Goal: Task Accomplishment & Management: Manage account settings

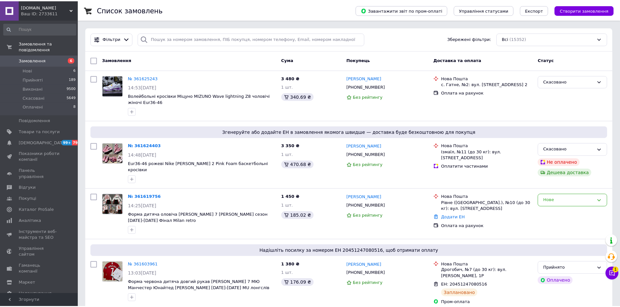
scroll to position [441, 0]
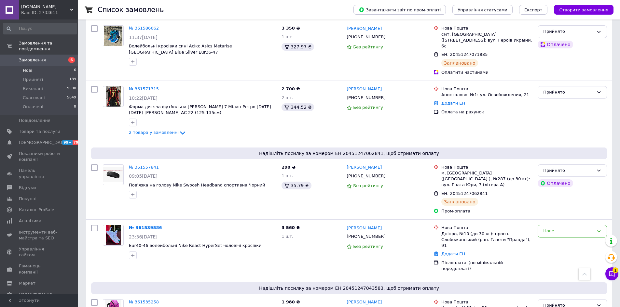
click at [40, 66] on li "Нові 6" at bounding box center [40, 70] width 80 height 9
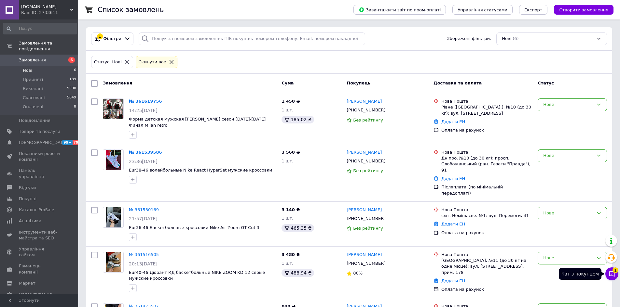
click at [612, 277] on icon at bounding box center [611, 274] width 7 height 7
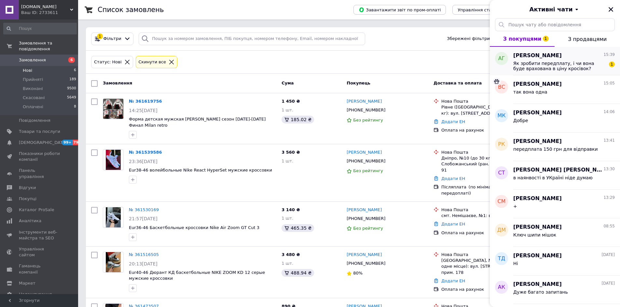
click at [541, 65] on span "Як зробити передплату, і чи вона буде врахована в ціну кросівок?" at bounding box center [559, 66] width 92 height 10
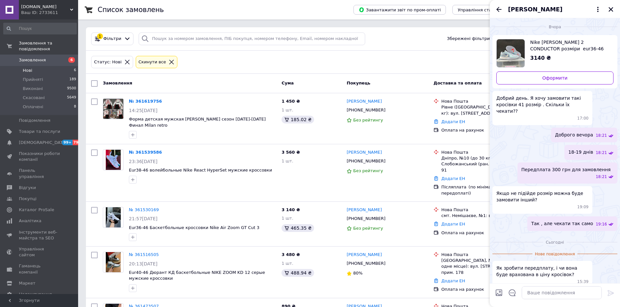
scroll to position [1, 0]
click at [531, 294] on textarea at bounding box center [562, 293] width 80 height 13
type textarea "так буде"
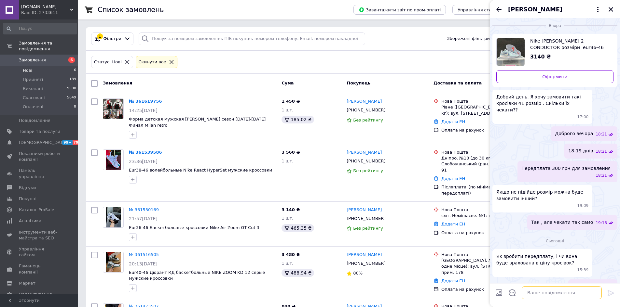
scroll to position [8, 0]
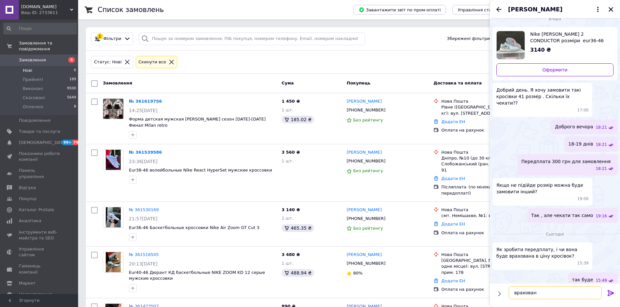
type textarea "врахована"
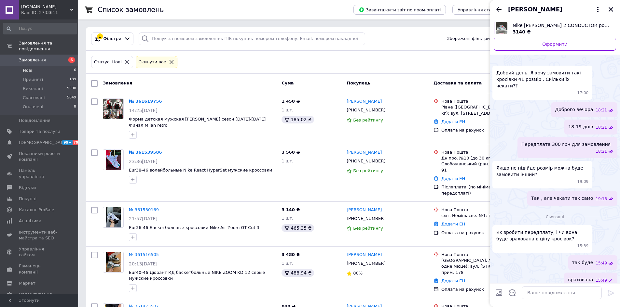
click at [506, 28] on img "Переглянути товар" at bounding box center [502, 28] width 12 height 12
click at [185, 187] on div "№ 361539586 23:36[DATE] Eur38-46 волейбольные Nike React HyperSet мужские кросс…" at bounding box center [349, 172] width 526 height 57
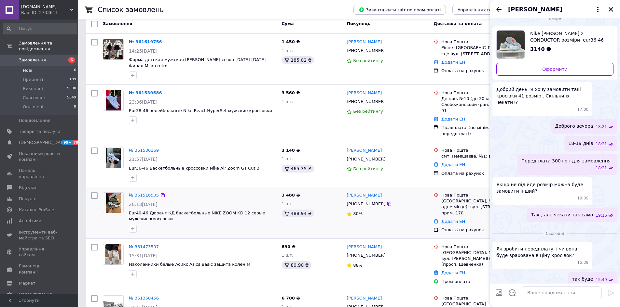
scroll to position [83, 0]
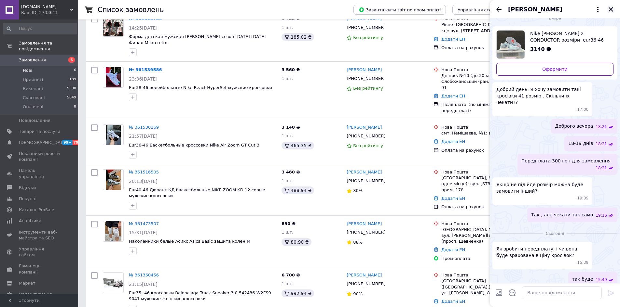
drag, startPoint x: 608, startPoint y: 8, endPoint x: 584, endPoint y: 41, distance: 41.0
click at [608, 8] on icon "Закрити" at bounding box center [611, 10] width 6 height 6
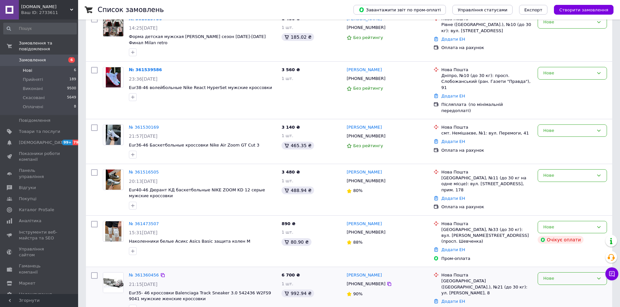
click at [550, 276] on div "Нове" at bounding box center [568, 279] width 50 height 7
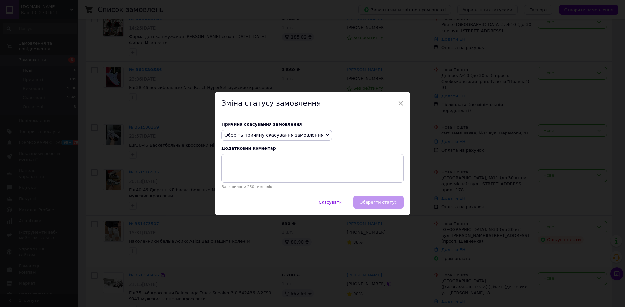
click at [301, 133] on span "Оберіть причину скасування замовлення" at bounding box center [273, 135] width 99 height 5
click at [243, 168] on li "Оплата не надійшла" at bounding box center [277, 166] width 110 height 9
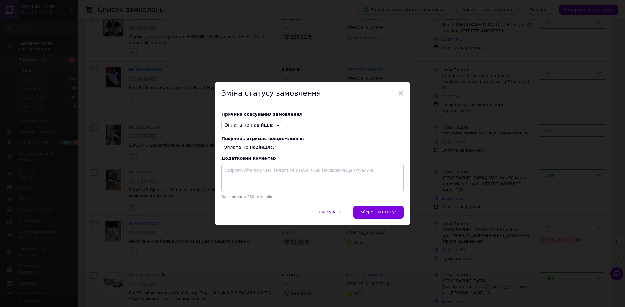
drag, startPoint x: 376, startPoint y: 214, endPoint x: 373, endPoint y: 216, distance: 3.7
click at [376, 213] on span "Зберегти статус" at bounding box center [378, 212] width 37 height 5
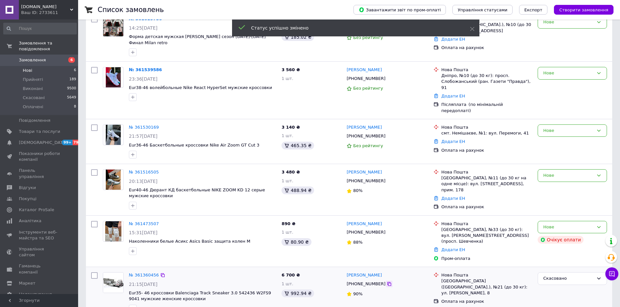
click at [387, 282] on icon at bounding box center [389, 284] width 5 height 5
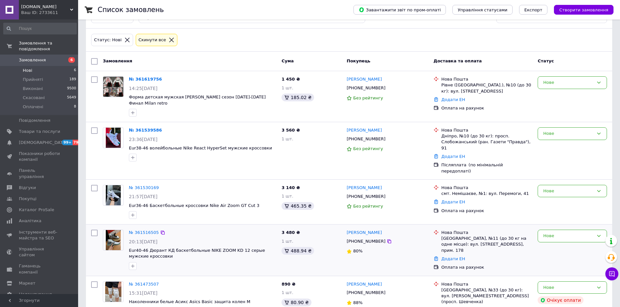
scroll to position [18, 0]
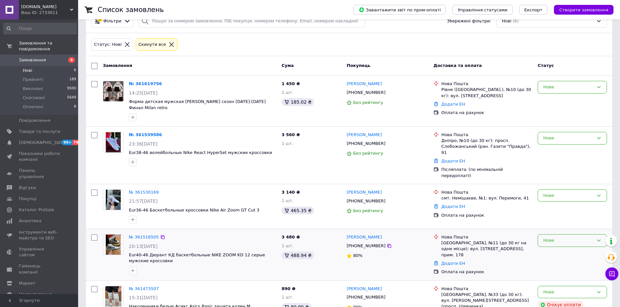
click at [553, 238] on div "Нове" at bounding box center [568, 241] width 50 height 7
click at [261, 187] on div "№ 361530169 21:57[DATE] Eur36-46 Баскетбольные кроссовки Nike Air Zoom GT Cut 3" at bounding box center [202, 206] width 153 height 39
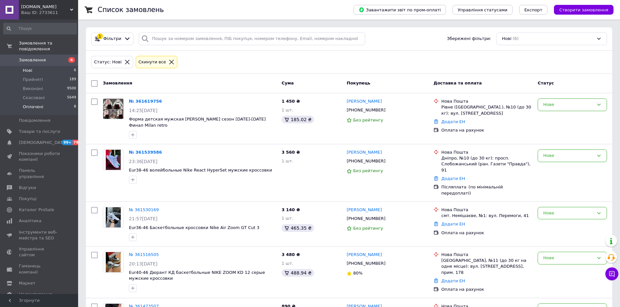
click at [38, 104] on span "Оплачені" at bounding box center [33, 107] width 20 height 6
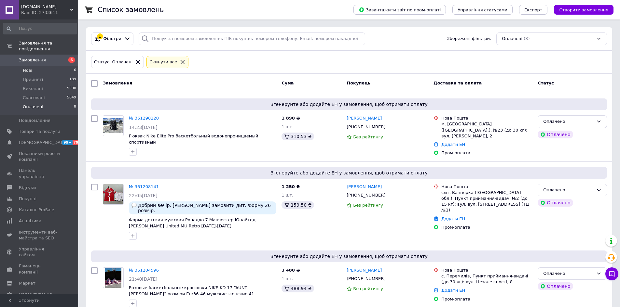
click at [35, 66] on li "Нові 6" at bounding box center [40, 70] width 80 height 9
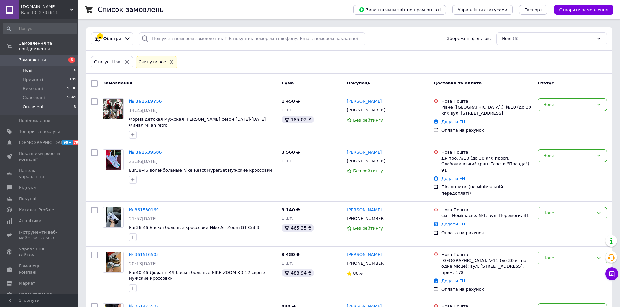
click at [38, 104] on span "Оплачені" at bounding box center [33, 107] width 20 height 6
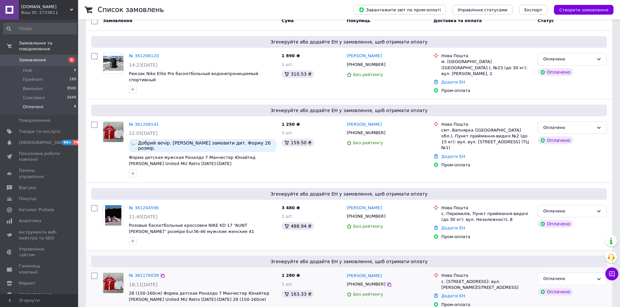
scroll to position [65, 0]
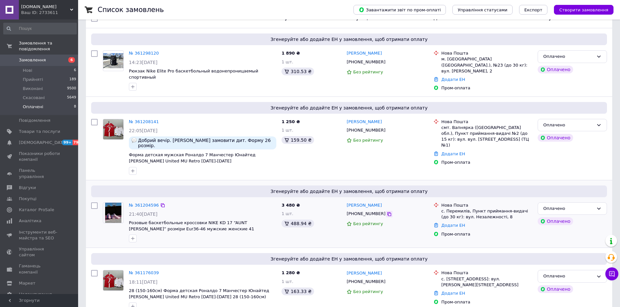
click at [387, 212] on icon at bounding box center [389, 214] width 5 height 5
click at [87, 214] on div "Згенеруйте або додайте ЕН у замовлення, щоб отримати оплату № 361204596 21:40[D…" at bounding box center [349, 215] width 526 height 68
click at [35, 66] on li "Нові 6" at bounding box center [40, 70] width 80 height 9
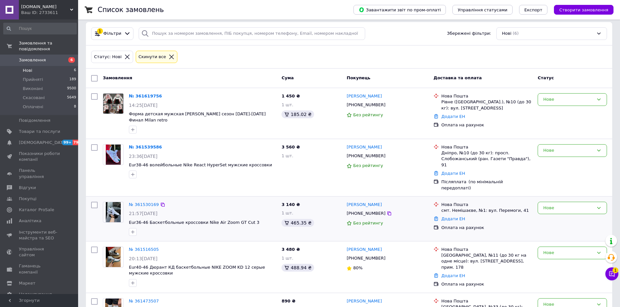
scroll to position [83, 0]
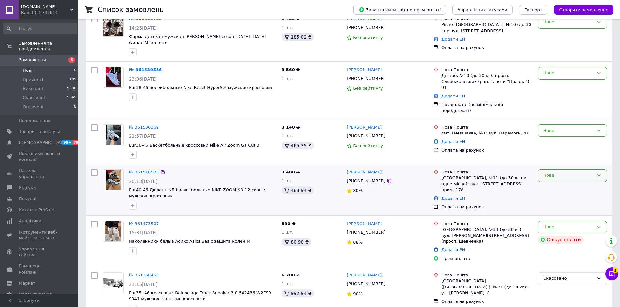
click at [555, 172] on div "Нове" at bounding box center [568, 175] width 50 height 7
click at [556, 207] on li "Скасовано" at bounding box center [572, 213] width 69 height 12
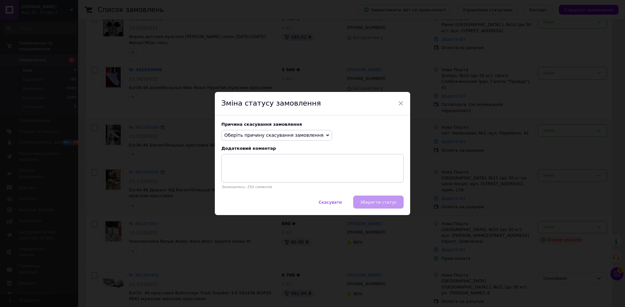
click at [189, 148] on div "× Зміна статусу замовлення Причина скасування замовлення Оберіть причину скасув…" at bounding box center [312, 153] width 625 height 307
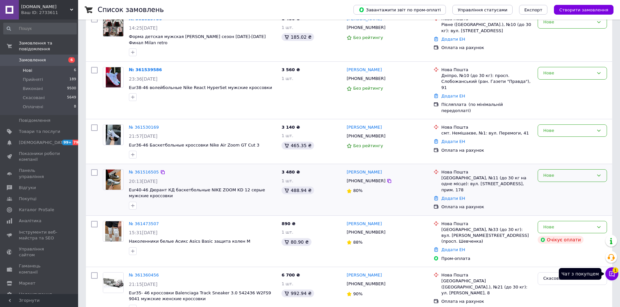
click at [612, 276] on icon at bounding box center [612, 275] width 6 height 6
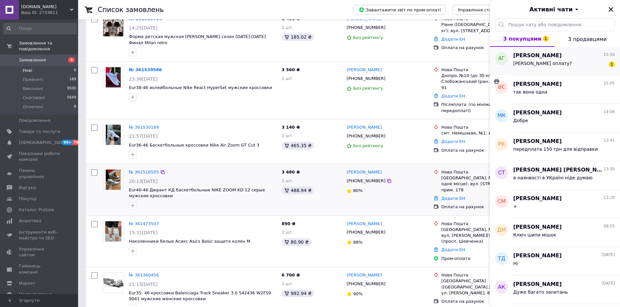
click at [550, 63] on span "[PERSON_NAME] оплату?" at bounding box center [542, 63] width 59 height 5
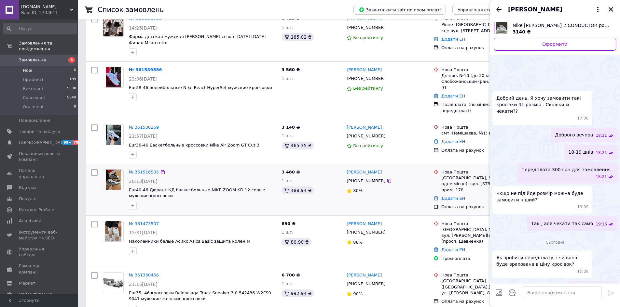
scroll to position [54, 0]
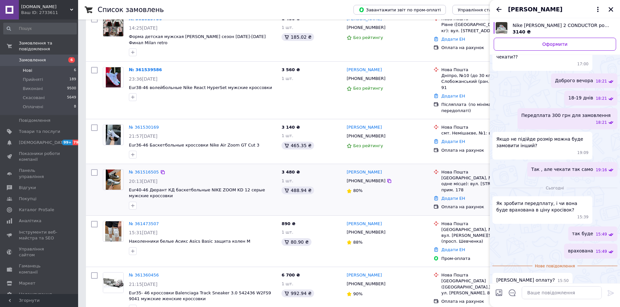
click at [557, 301] on div at bounding box center [561, 293] width 85 height 18
click at [554, 295] on textarea at bounding box center [562, 293] width 80 height 13
paste textarea "[CREDIT_CARD_NUMBER] [PERSON_NAME] коментарів в призначенні платежу. Після пере…"
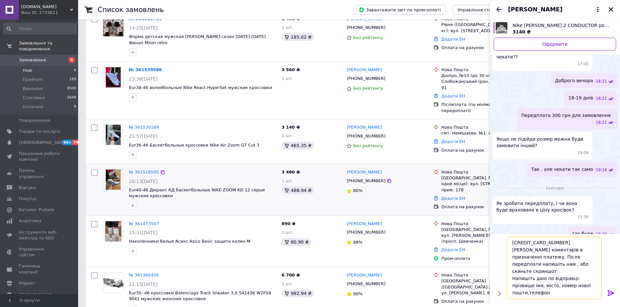
scroll to position [0, 0]
click at [528, 243] on textarea "[CREDIT_CARD_NUMBER] [PERSON_NAME] коментарів в призначенні платежу. Після пере…" at bounding box center [555, 268] width 93 height 62
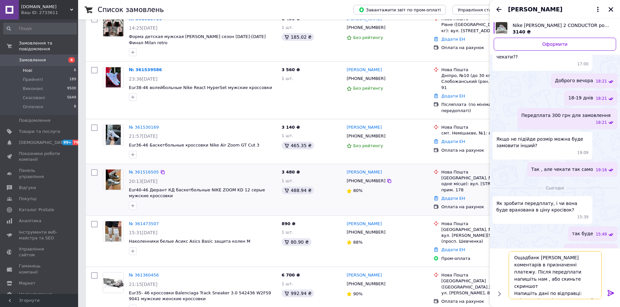
type textarea "Ощадбанк [PERSON_NAME] коментарів в призначенні платежу. Після передплати напиш…"
click at [610, 295] on icon at bounding box center [610, 294] width 6 height 6
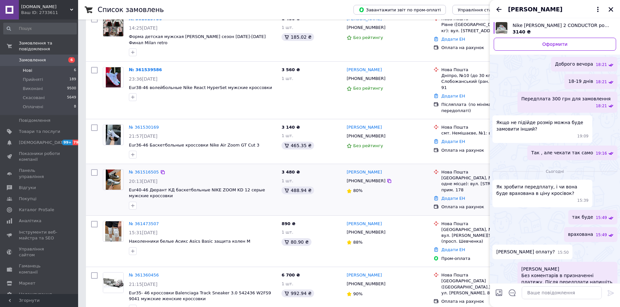
scroll to position [83, 0]
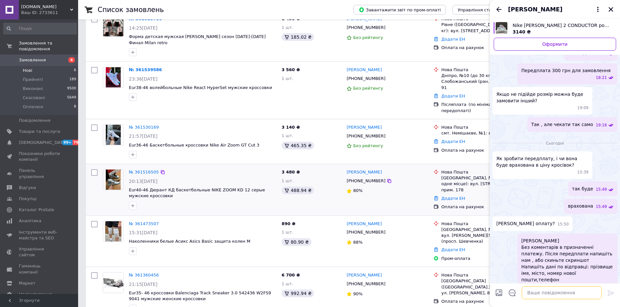
click at [572, 299] on textarea at bounding box center [562, 293] width 80 height 13
paste textarea "[CREDIT_CARD_NUMBER]"
type textarea "[CREDIT_CARD_NUMBER]"
click at [614, 291] on icon at bounding box center [611, 294] width 8 height 8
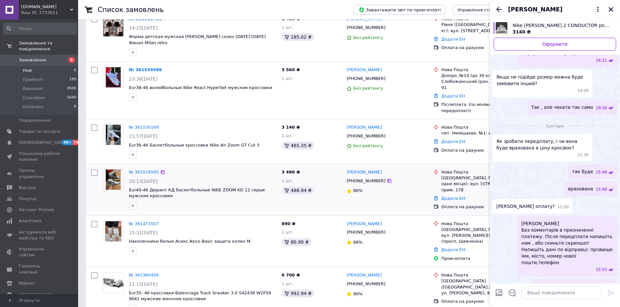
click at [500, 6] on icon "Назад" at bounding box center [499, 10] width 8 height 8
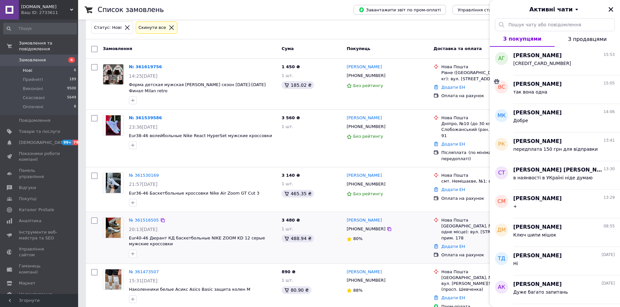
scroll to position [0, 0]
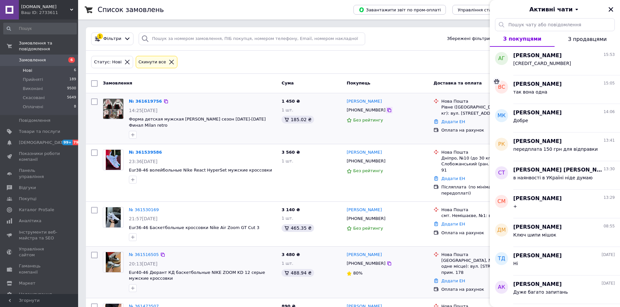
click at [387, 110] on icon at bounding box center [389, 110] width 4 height 4
click at [105, 224] on div at bounding box center [113, 224] width 26 height 39
drag, startPoint x: 612, startPoint y: 10, endPoint x: 594, endPoint y: 36, distance: 32.1
click at [612, 10] on icon "Закрити" at bounding box center [611, 10] width 6 height 6
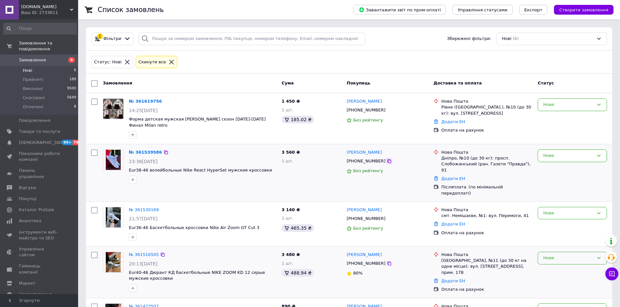
click at [387, 162] on icon at bounding box center [389, 161] width 5 height 5
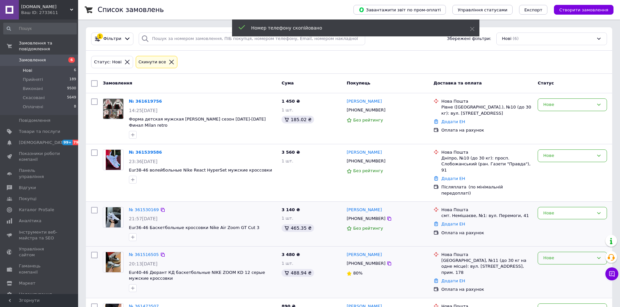
drag, startPoint x: 572, startPoint y: 154, endPoint x: 504, endPoint y: 195, distance: 79.1
click at [572, 154] on div "Нове" at bounding box center [568, 156] width 50 height 7
click at [557, 191] on li "Скасовано" at bounding box center [572, 193] width 69 height 12
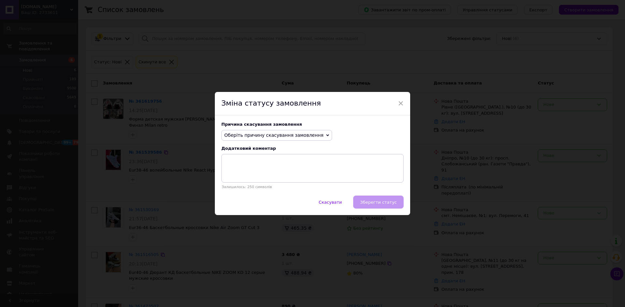
click at [193, 153] on div "× Зміна статусу замовлення Причина скасування замовлення Оберіть причину скасув…" at bounding box center [312, 153] width 625 height 307
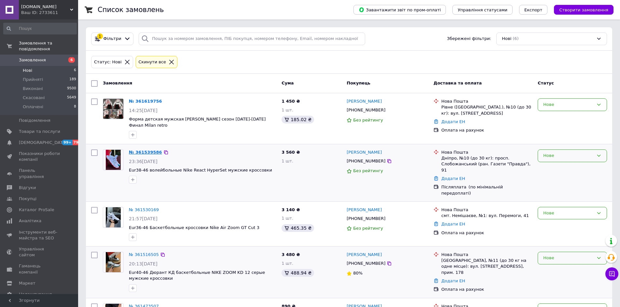
click at [145, 153] on link "№ 361539586" at bounding box center [145, 152] width 33 height 5
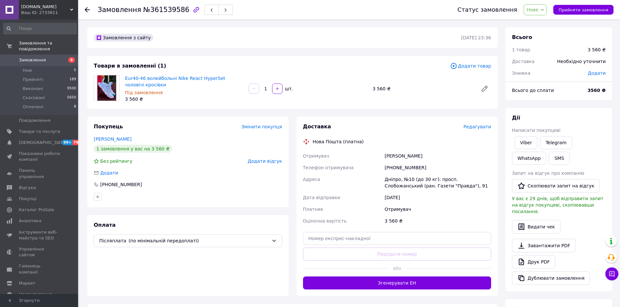
click at [547, 11] on span "Нове" at bounding box center [535, 9] width 23 height 11
click at [545, 21] on li "Прийнято" at bounding box center [539, 23] width 30 height 10
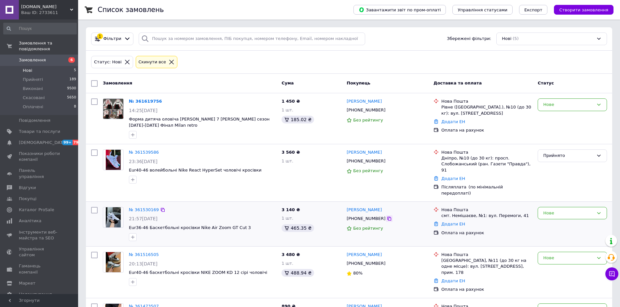
click at [387, 216] on icon at bounding box center [389, 218] width 5 height 5
click at [91, 170] on div at bounding box center [95, 173] width 12 height 52
click at [150, 101] on link "№ 361619756" at bounding box center [145, 101] width 33 height 5
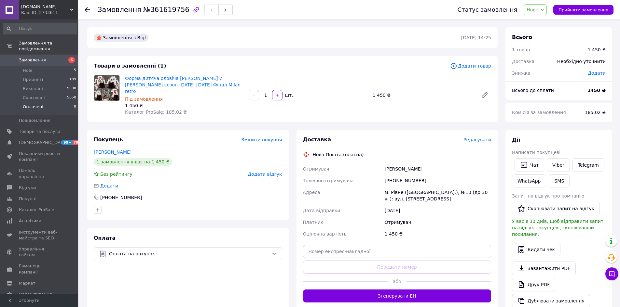
click at [45, 102] on li "Оплачені 8" at bounding box center [40, 108] width 80 height 12
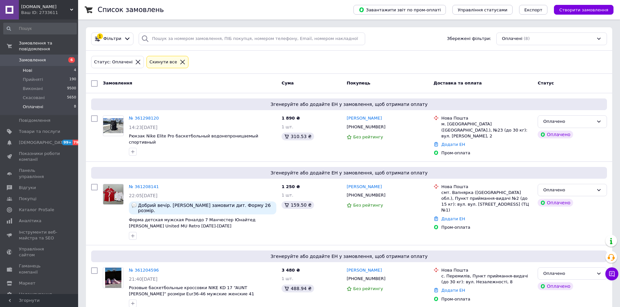
click at [27, 68] on span "Нові" at bounding box center [27, 71] width 9 height 6
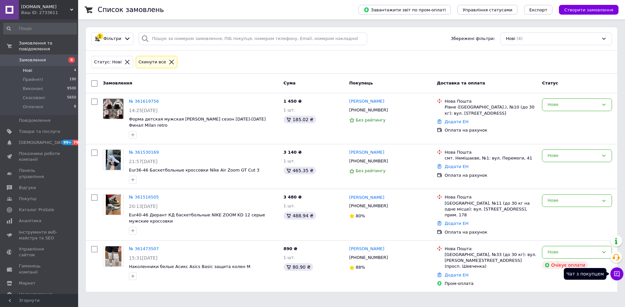
click at [616, 276] on icon at bounding box center [616, 274] width 7 height 7
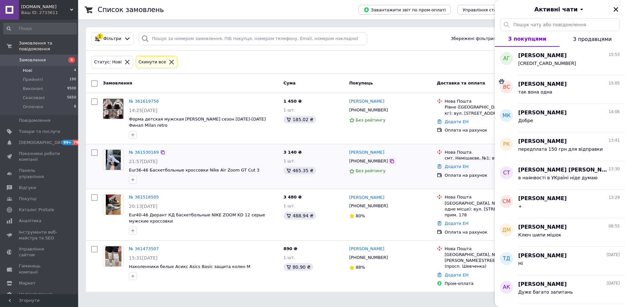
click at [389, 161] on icon at bounding box center [391, 161] width 5 height 5
click at [265, 239] on div "№ 361516505 20:13[DATE] Eur40-46 Дюрант КД баскетбольные NIKE ZOOM KD 12 серые …" at bounding box center [351, 214] width 531 height 51
drag, startPoint x: 615, startPoint y: 7, endPoint x: 604, endPoint y: 26, distance: 21.9
click at [615, 7] on icon "Закрити" at bounding box center [616, 10] width 6 height 6
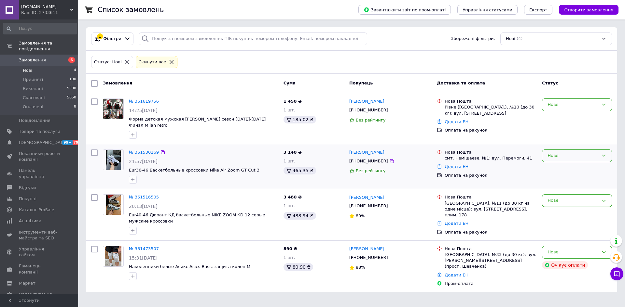
drag, startPoint x: 554, startPoint y: 154, endPoint x: 553, endPoint y: 159, distance: 5.5
click at [554, 154] on div "Нове" at bounding box center [572, 156] width 51 height 7
click at [556, 197] on li "Скасовано" at bounding box center [576, 193] width 69 height 12
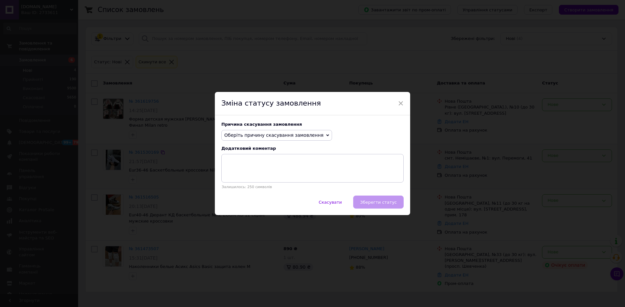
click at [280, 135] on span "Оберіть причину скасування замовлення" at bounding box center [273, 135] width 99 height 5
click at [249, 194] on li "Не вдається додзвонитися" at bounding box center [277, 193] width 110 height 9
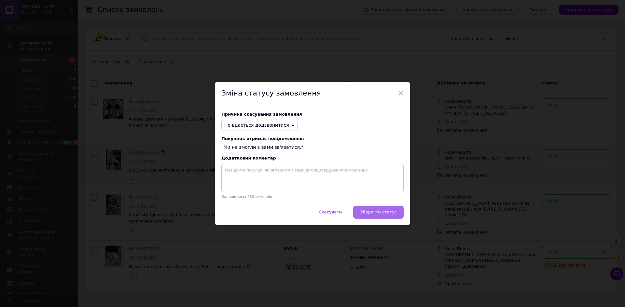
click at [374, 213] on span "Зберегти статус" at bounding box center [378, 212] width 37 height 5
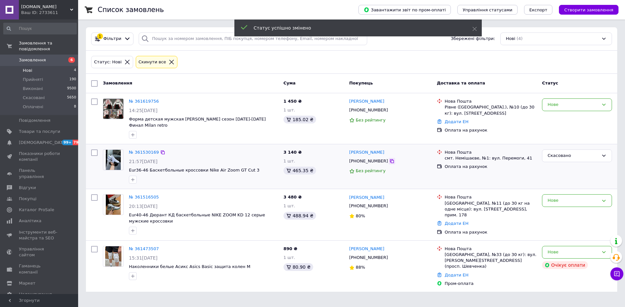
click at [389, 160] on icon at bounding box center [391, 161] width 5 height 5
click at [148, 152] on link "№ 361530169" at bounding box center [144, 152] width 30 height 5
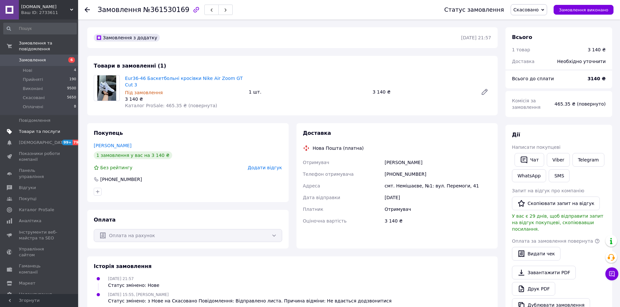
click at [43, 130] on link "Товари та послуги" at bounding box center [40, 131] width 80 height 11
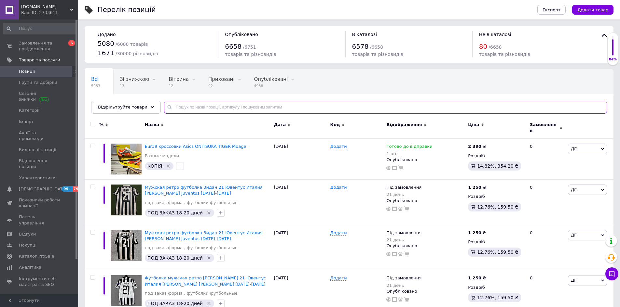
click at [184, 109] on input "text" at bounding box center [385, 107] width 443 height 13
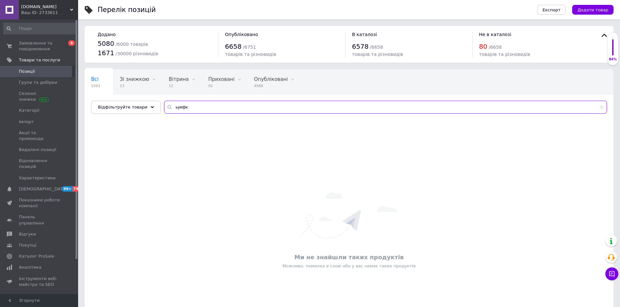
click at [190, 109] on input "ьуефк" at bounding box center [385, 107] width 443 height 13
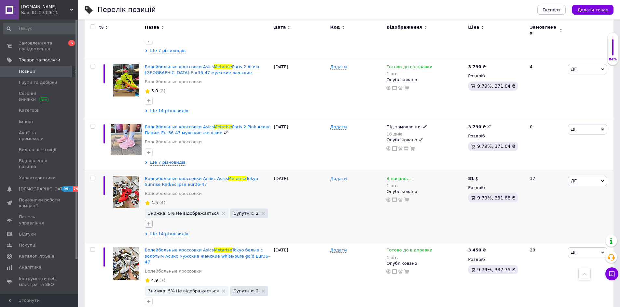
scroll to position [293, 0]
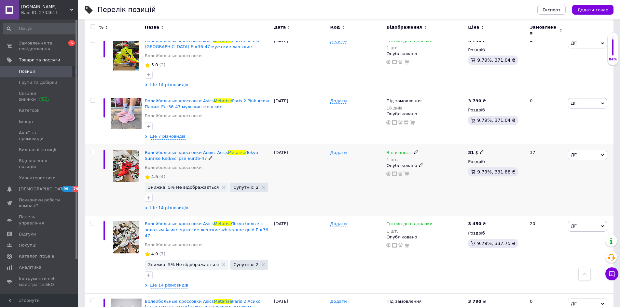
type input "metarise"
click at [146, 207] on use at bounding box center [146, 208] width 2 height 3
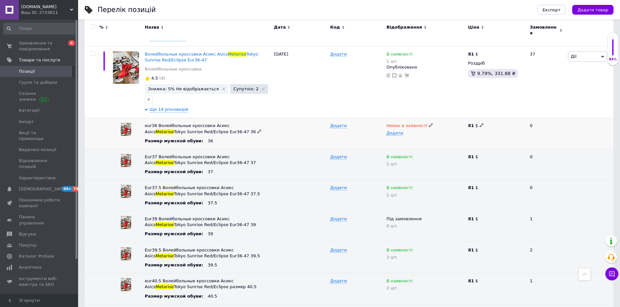
scroll to position [456, 0]
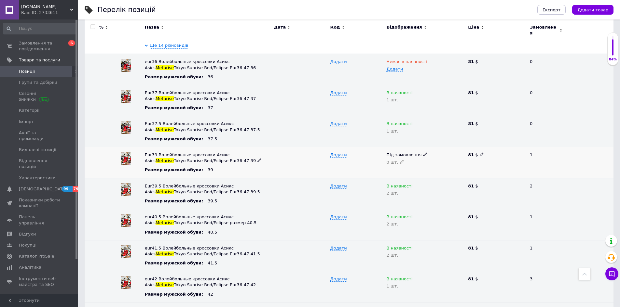
click at [423, 153] on icon at bounding box center [425, 155] width 4 height 4
click at [416, 182] on li "Готово до відправки" at bounding box center [424, 186] width 81 height 9
click at [400, 160] on icon at bounding box center [402, 162] width 4 height 4
click at [398, 160] on input "0" at bounding box center [425, 166] width 78 height 13
type input "2"
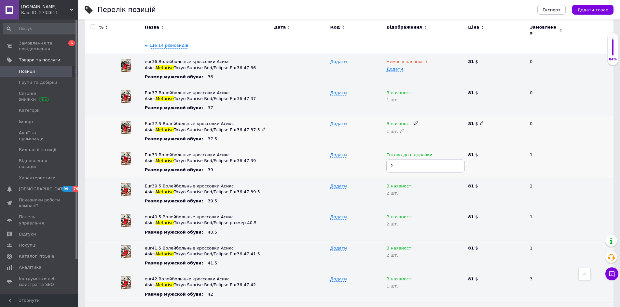
click at [414, 121] on div "В наявності" at bounding box center [425, 124] width 78 height 6
click at [416, 150] on li "Готово до відправки" at bounding box center [424, 154] width 81 height 9
click at [414, 90] on icon at bounding box center [416, 92] width 4 height 4
drag, startPoint x: 417, startPoint y: 106, endPoint x: 418, endPoint y: 116, distance: 10.1
click at [417, 119] on li "Готово до відправки" at bounding box center [424, 123] width 81 height 9
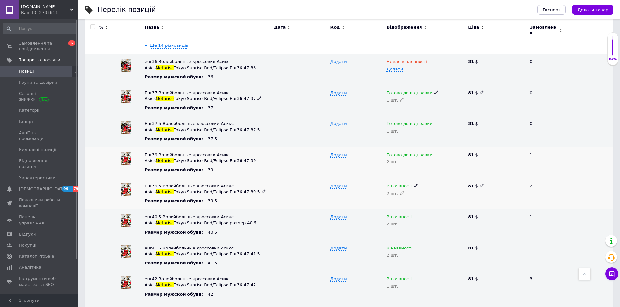
click at [414, 184] on icon at bounding box center [416, 186] width 4 height 4
click at [410, 212] on li "Готово до відправки" at bounding box center [424, 216] width 81 height 9
click at [414, 215] on icon at bounding box center [416, 217] width 4 height 4
click at [415, 244] on li "Готово до відправки" at bounding box center [424, 248] width 81 height 9
click at [414, 246] on icon at bounding box center [416, 248] width 4 height 4
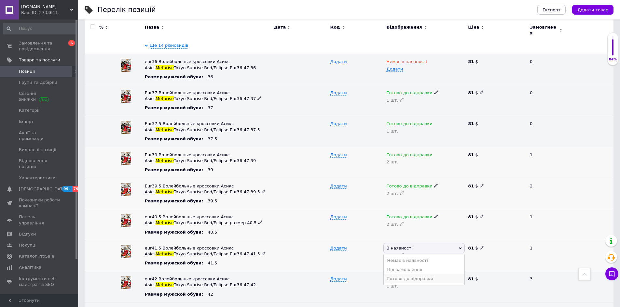
click at [417, 275] on li "Готово до відправки" at bounding box center [424, 279] width 81 height 9
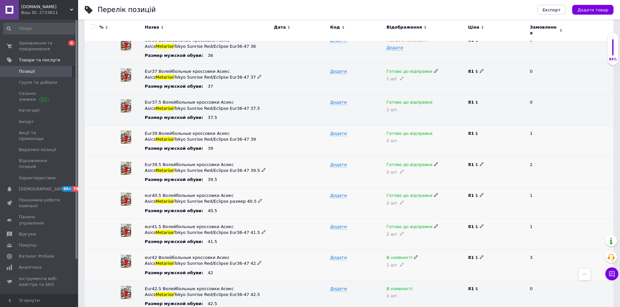
scroll to position [521, 0]
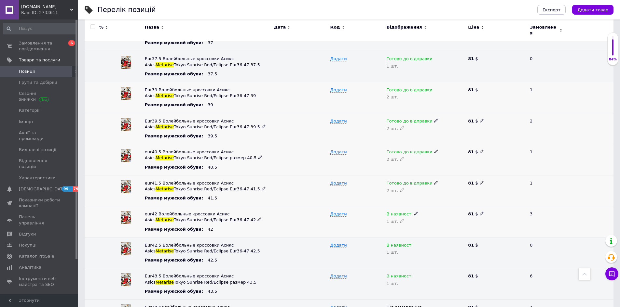
click at [414, 212] on icon at bounding box center [416, 214] width 4 height 4
click at [413, 241] on li "Готово до відправки" at bounding box center [424, 245] width 81 height 9
click at [414, 243] on icon at bounding box center [416, 245] width 4 height 4
click at [409, 272] on li "Готово до відправки" at bounding box center [424, 276] width 81 height 9
click at [414, 274] on icon at bounding box center [416, 276] width 4 height 4
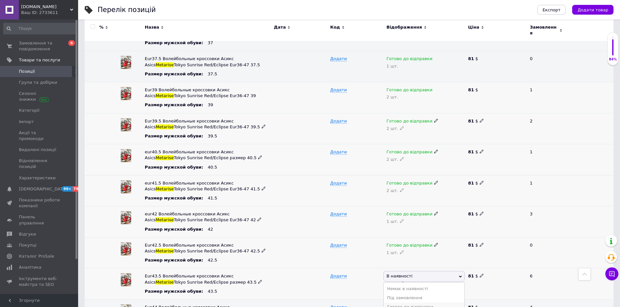
click at [414, 303] on li "Готово до відправки" at bounding box center [424, 307] width 81 height 9
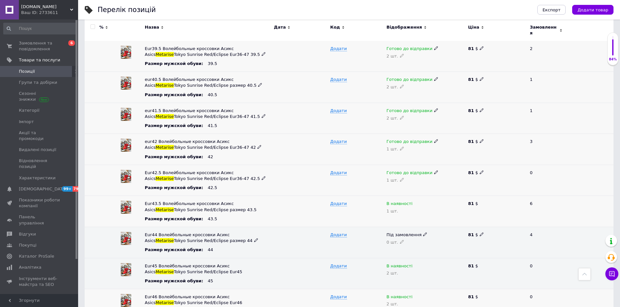
scroll to position [651, 0]
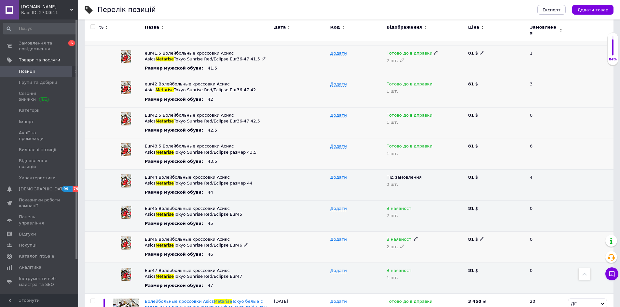
click at [414, 237] on icon at bounding box center [416, 239] width 4 height 4
click at [415, 266] on li "Готово до відправки" at bounding box center [424, 270] width 81 height 9
click at [414, 268] on icon at bounding box center [416, 270] width 4 height 4
click at [413, 297] on li "Готово до відправки" at bounding box center [424, 301] width 81 height 9
click at [434, 144] on icon at bounding box center [436, 146] width 4 height 4
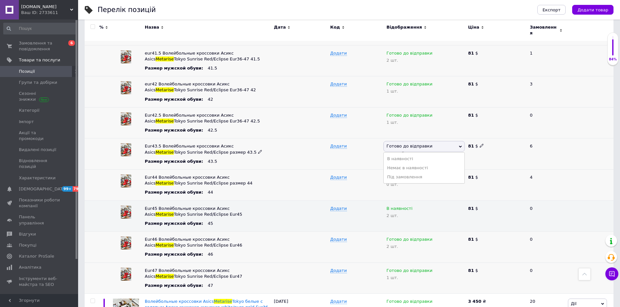
click at [409, 173] on li "Під замовлення" at bounding box center [424, 177] width 81 height 9
click at [400, 152] on icon at bounding box center [402, 154] width 4 height 4
click at [348, 150] on div "Додати" at bounding box center [357, 154] width 56 height 31
click at [31, 46] on span "Замовлення та повідомлення" at bounding box center [39, 46] width 41 height 12
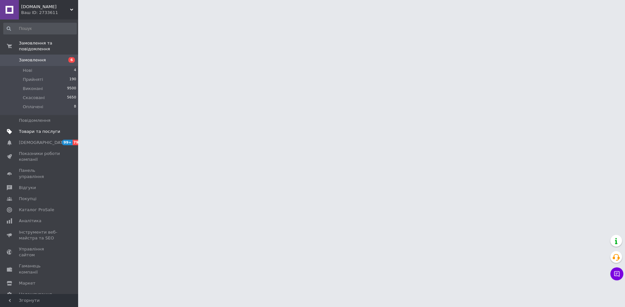
click at [46, 129] on span "Товари та послуги" at bounding box center [39, 132] width 41 height 6
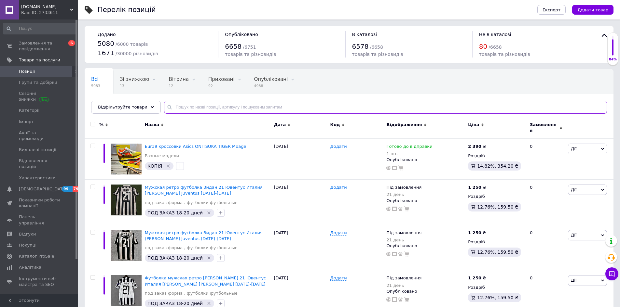
click at [190, 104] on input "text" at bounding box center [385, 107] width 443 height 13
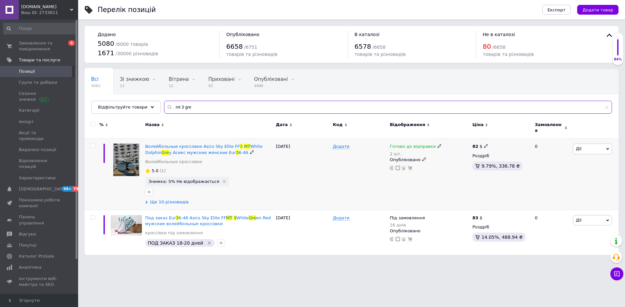
type input "mt 3 gre"
click at [148, 201] on icon at bounding box center [146, 202] width 3 height 3
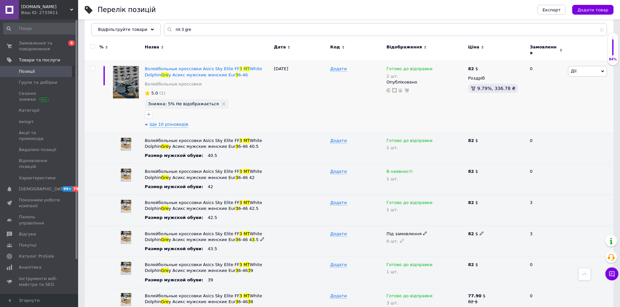
scroll to position [65, 0]
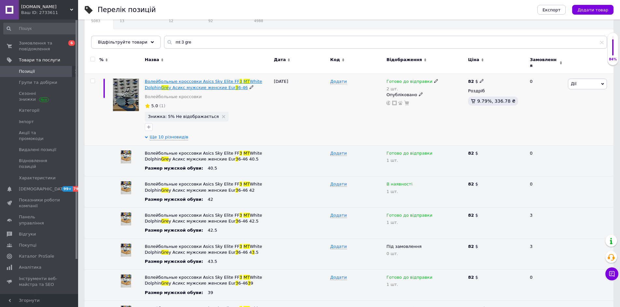
click at [174, 79] on span "Волейбольные кроссовки Asics Sky Elite FF" at bounding box center [192, 81] width 95 height 5
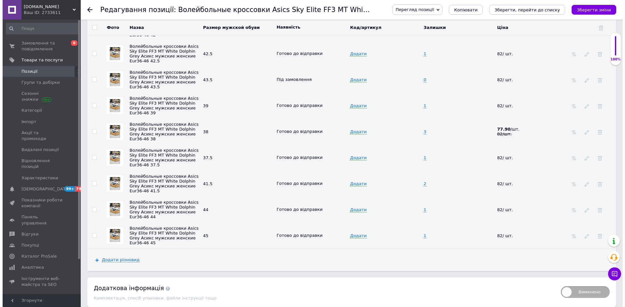
scroll to position [1066, 0]
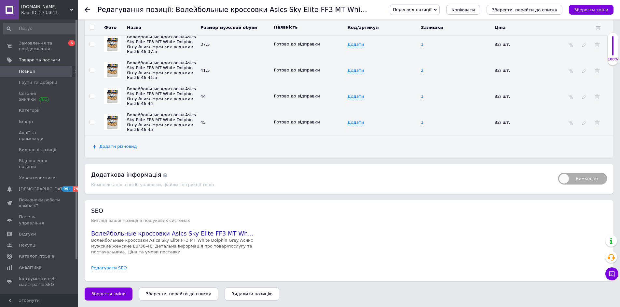
click at [125, 149] on span "Додати різновид" at bounding box center [118, 146] width 38 height 5
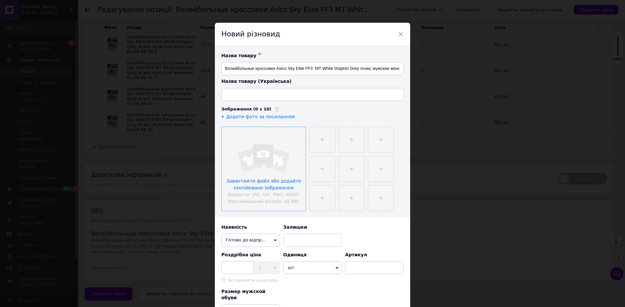
click at [248, 165] on input "file" at bounding box center [264, 169] width 84 height 84
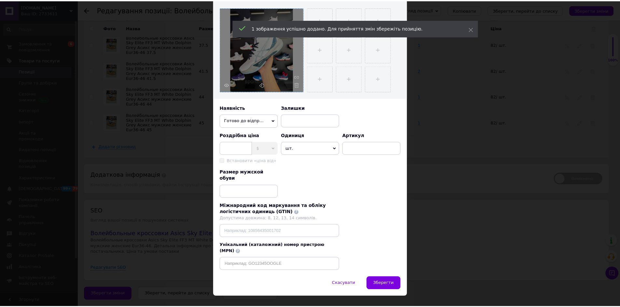
scroll to position [120, 0]
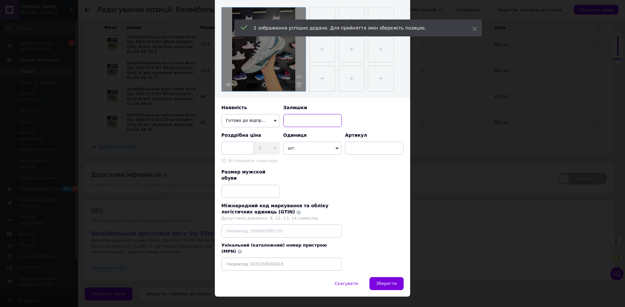
click at [294, 121] on input at bounding box center [312, 120] width 59 height 13
type input "1"
click at [248, 146] on input at bounding box center [237, 148] width 33 height 13
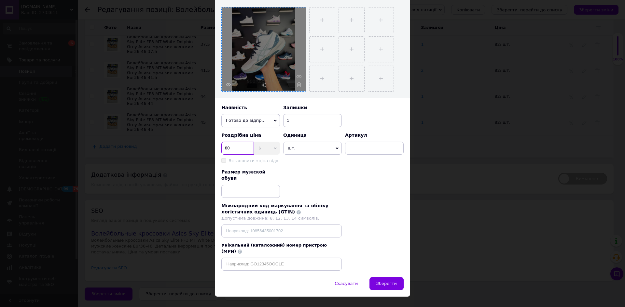
type input "80"
click at [244, 185] on input at bounding box center [250, 191] width 59 height 13
type input "37"
click at [383, 281] on span "Зберегти" at bounding box center [386, 283] width 20 height 5
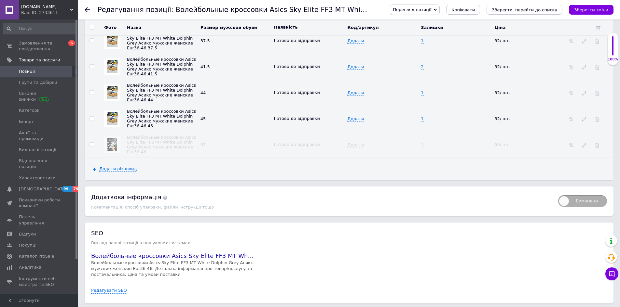
drag, startPoint x: 598, startPoint y: 10, endPoint x: 527, endPoint y: 41, distance: 76.8
click at [597, 10] on icon "Зберегти зміни" at bounding box center [591, 9] width 34 height 5
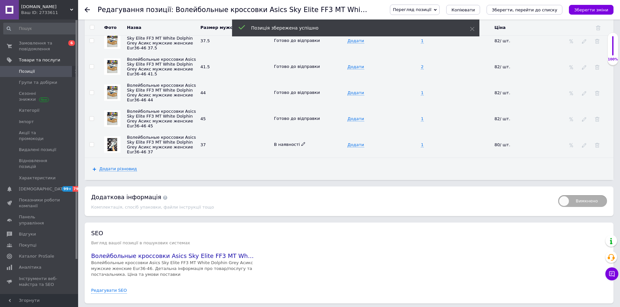
click at [302, 148] on div "В наявності" at bounding box center [309, 145] width 70 height 6
click at [301, 146] on icon at bounding box center [303, 144] width 4 height 4
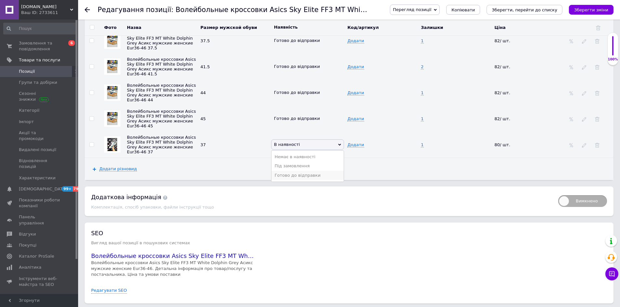
click at [294, 180] on li "Готово до відправки" at bounding box center [307, 175] width 73 height 9
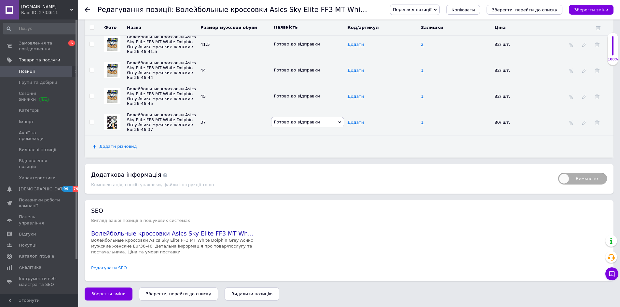
scroll to position [1114, 0]
click at [161, 294] on icon "Зберегти, перейти до списку" at bounding box center [178, 294] width 65 height 5
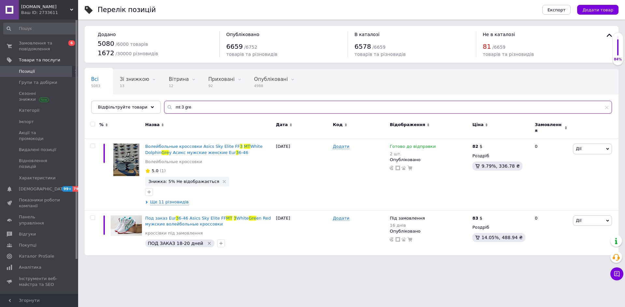
drag, startPoint x: 173, startPoint y: 104, endPoint x: 163, endPoint y: 107, distance: 10.0
click at [164, 107] on div "mt 3 gre" at bounding box center [388, 107] width 448 height 13
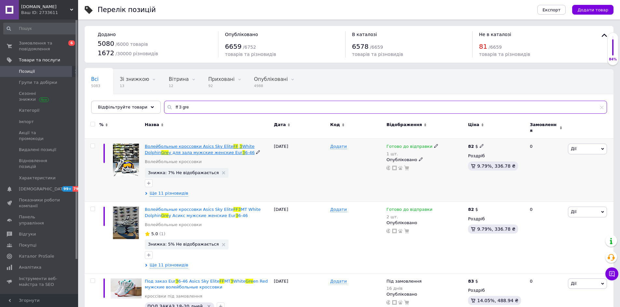
type input "ff 3 gre"
click at [177, 150] on span "y для зала мужские женские Eur" at bounding box center [206, 152] width 74 height 5
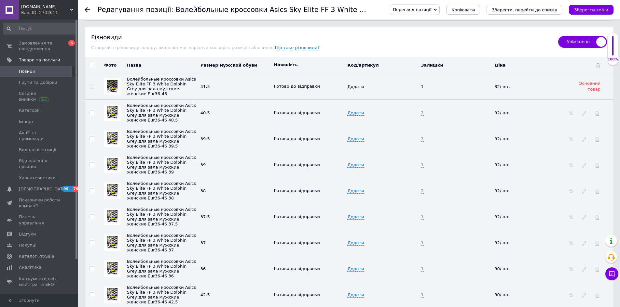
scroll to position [911, 0]
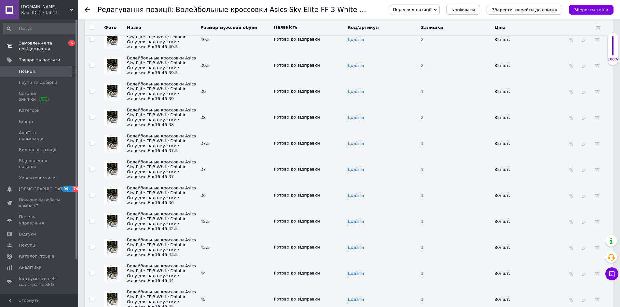
click at [29, 49] on span "Замовлення та повідомлення" at bounding box center [39, 46] width 41 height 12
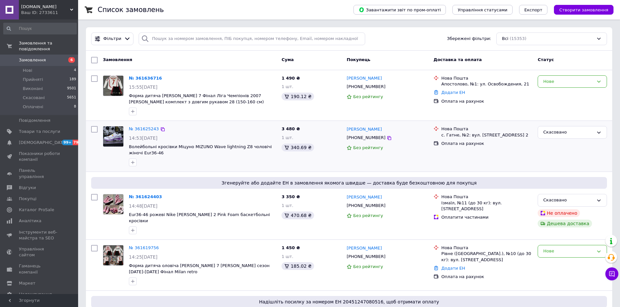
click at [94, 153] on div at bounding box center [95, 147] width 12 height 46
click at [614, 275] on icon at bounding box center [611, 274] width 7 height 7
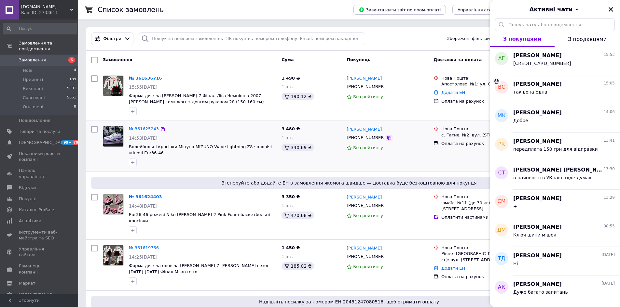
click at [387, 138] on icon at bounding box center [389, 138] width 4 height 4
click at [91, 154] on div at bounding box center [95, 147] width 12 height 46
click at [138, 130] on link "№ 361625243" at bounding box center [144, 129] width 30 height 5
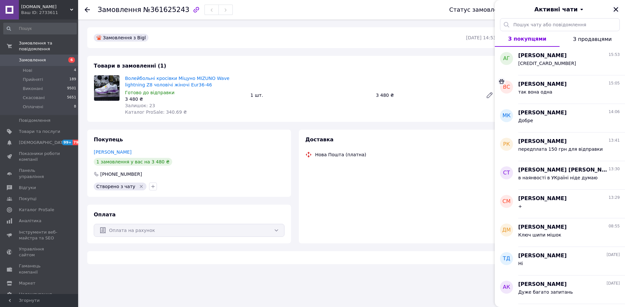
click at [615, 9] on icon "Закрити" at bounding box center [616, 10] width 6 height 6
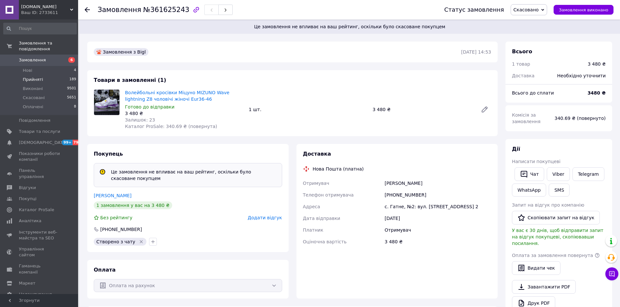
click at [31, 77] on span "Прийняті" at bounding box center [33, 80] width 20 height 6
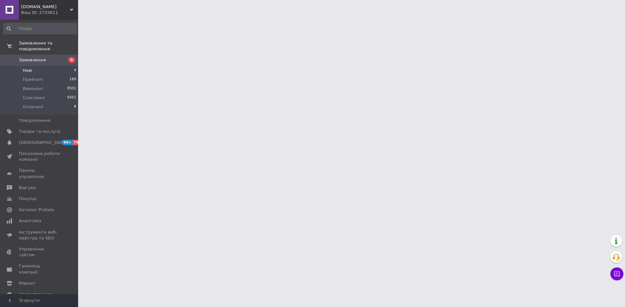
click at [28, 68] on li "Нові 4" at bounding box center [40, 70] width 80 height 9
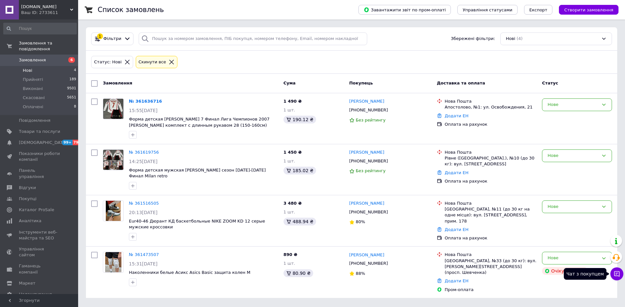
click at [618, 271] on icon at bounding box center [616, 274] width 7 height 7
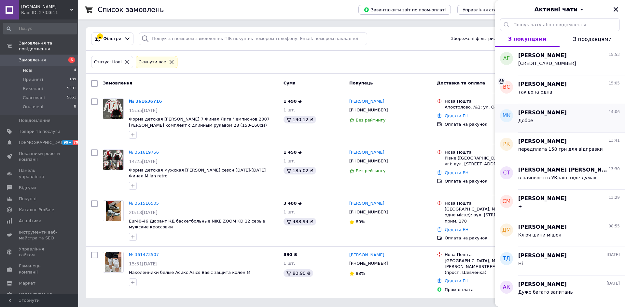
click at [546, 120] on div "Добре" at bounding box center [569, 122] width 102 height 10
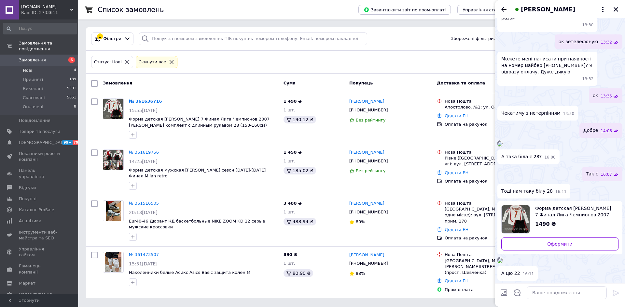
scroll to position [476, 0]
click at [36, 104] on span "Оплачені" at bounding box center [33, 107] width 20 height 6
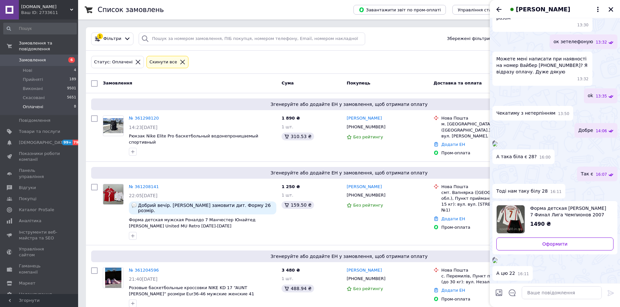
click at [498, 258] on img at bounding box center [494, 260] width 5 height 5
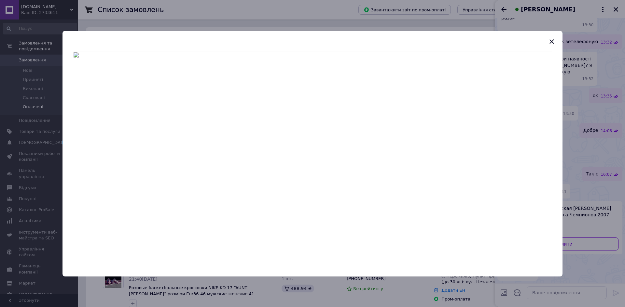
click at [555, 42] on icon "button" at bounding box center [552, 42] width 8 height 8
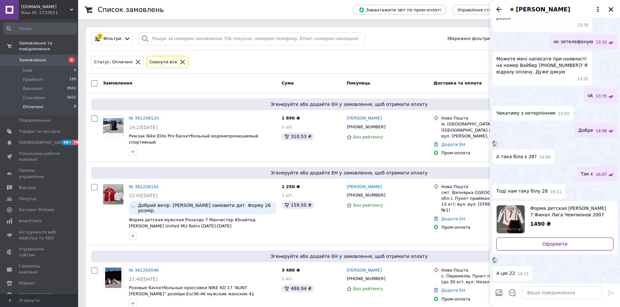
click at [515, 206] on img "Переглянути товар" at bounding box center [511, 220] width 28 height 28
click at [548, 295] on textarea at bounding box center [562, 293] width 80 height 13
type textarea "добре відправимо є"
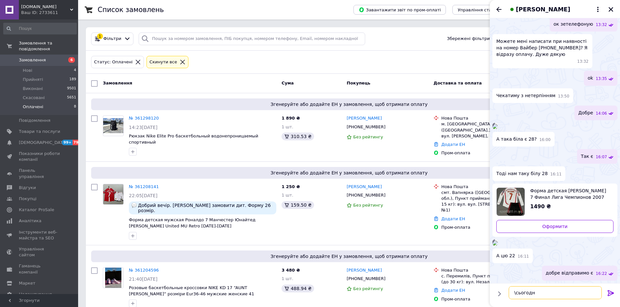
type textarea "\сьогодні"
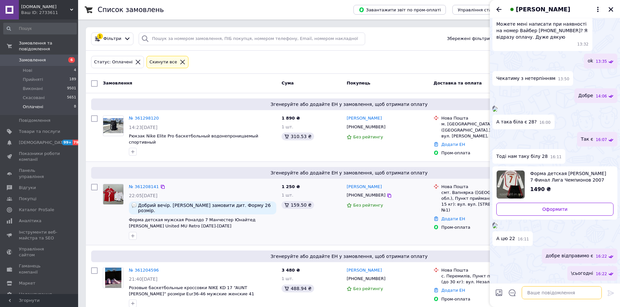
scroll to position [690, 0]
click at [611, 7] on icon "Закрити" at bounding box center [611, 10] width 6 height 6
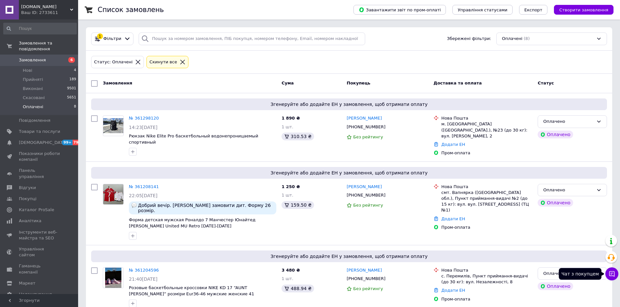
click at [608, 273] on button "Чат з покупцем" at bounding box center [611, 274] width 13 height 13
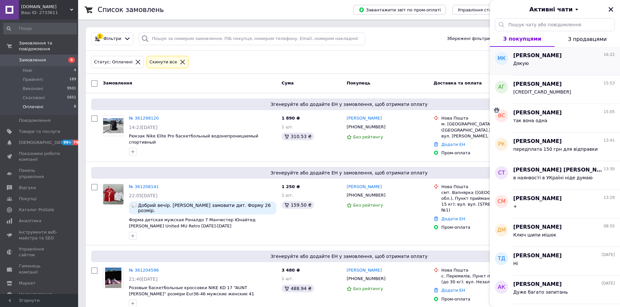
click at [538, 62] on div "Дякую" at bounding box center [564, 65] width 102 height 10
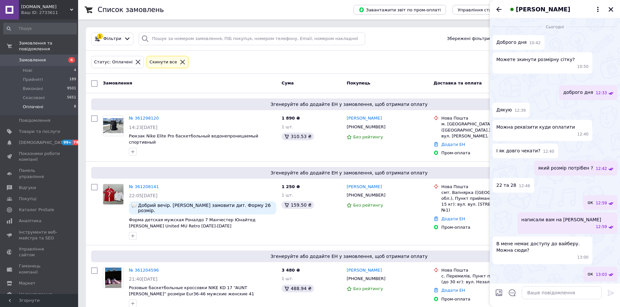
scroll to position [667, 0]
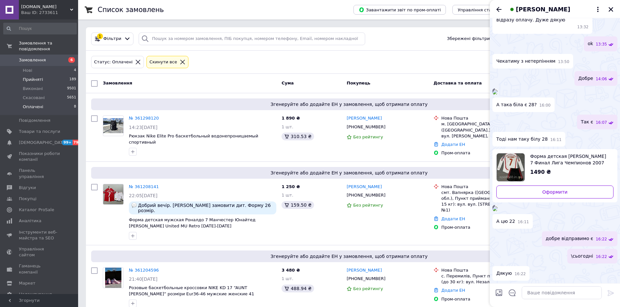
click at [34, 77] on span "Прийняті" at bounding box center [33, 80] width 20 height 6
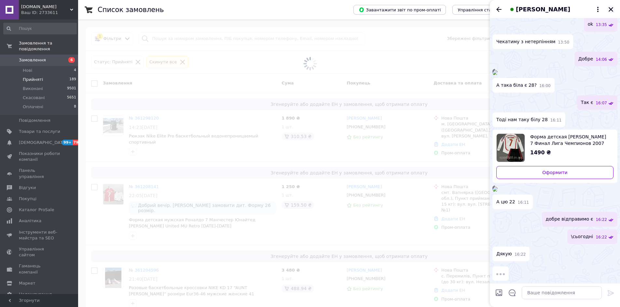
click at [610, 9] on icon "Закрити" at bounding box center [611, 10] width 6 height 6
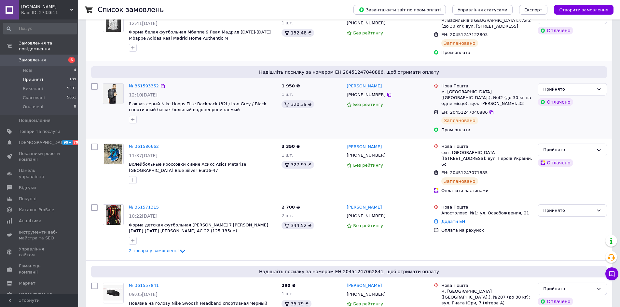
scroll to position [228, 0]
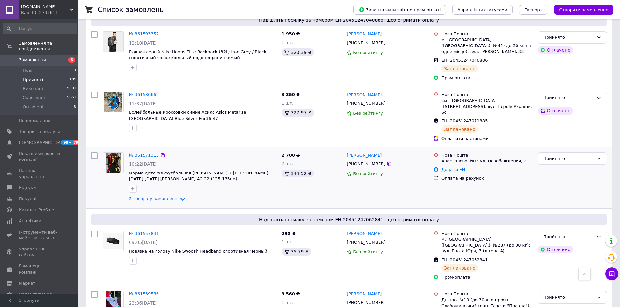
click at [145, 153] on link "№ 361571315" at bounding box center [144, 155] width 30 height 5
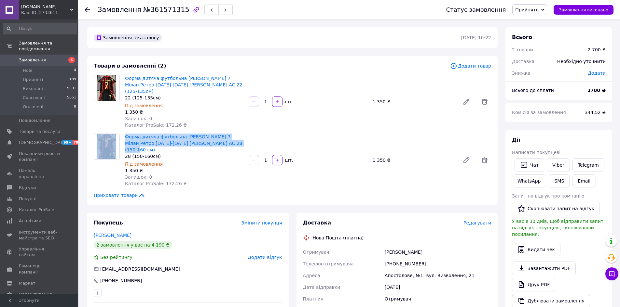
drag, startPoint x: 122, startPoint y: 128, endPoint x: 225, endPoint y: 138, distance: 103.3
click at [225, 138] on div "Форма дитяча футбольна [PERSON_NAME] 7 Мілан Ретро [DATE]-[DATE] [PERSON_NAME] …" at bounding box center [292, 160] width 403 height 53
copy div "Форма дитяча футбольна [PERSON_NAME] 7 Мілан Ретро [DATE]-[DATE] [PERSON_NAME] …"
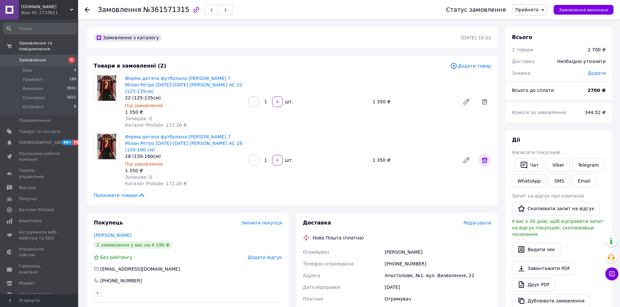
click at [485, 157] on icon at bounding box center [485, 161] width 8 height 8
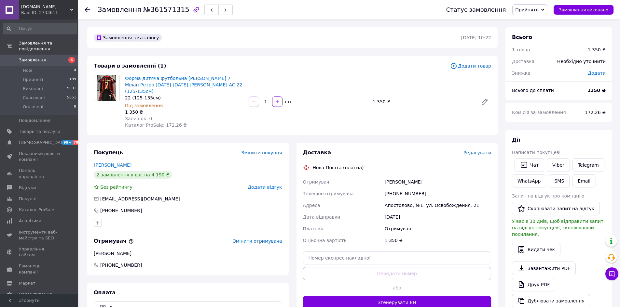
click at [469, 66] on span "Додати товар" at bounding box center [470, 65] width 41 height 7
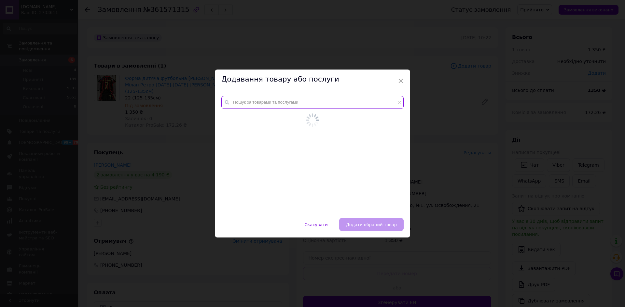
click at [249, 100] on div at bounding box center [312, 153] width 195 height 129
paste input "Форма дитяча футбольна [PERSON_NAME] 7 Мілан Ретро [DATE]-[DATE] [PERSON_NAME] …"
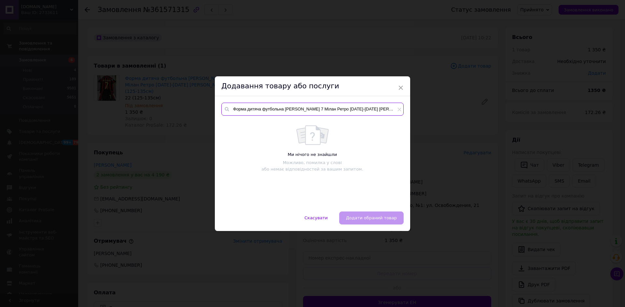
scroll to position [0, 54]
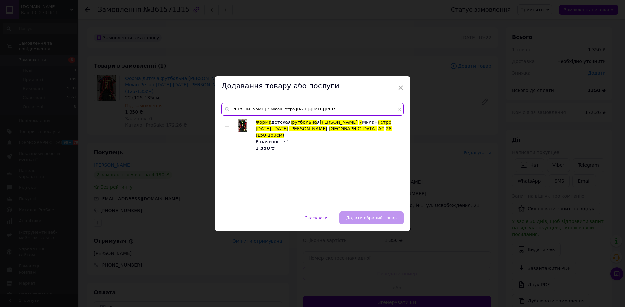
drag, startPoint x: 335, startPoint y: 109, endPoint x: 395, endPoint y: 108, distance: 60.2
click at [395, 108] on input "Форма дитяча футбольна [PERSON_NAME] 7 Мілан Ретро [DATE]-[DATE] [PERSON_NAME] …" at bounding box center [312, 109] width 182 height 13
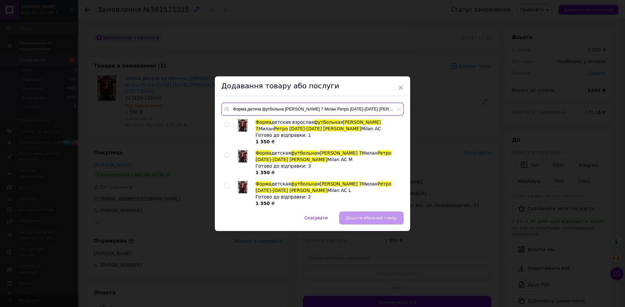
drag, startPoint x: 261, startPoint y: 109, endPoint x: 247, endPoint y: 107, distance: 14.2
click at [247, 107] on input "Форма дитяча футбольна [PERSON_NAME] 7 Мілан Ретро [DATE]-[DATE] [PERSON_NAME]" at bounding box center [312, 109] width 182 height 13
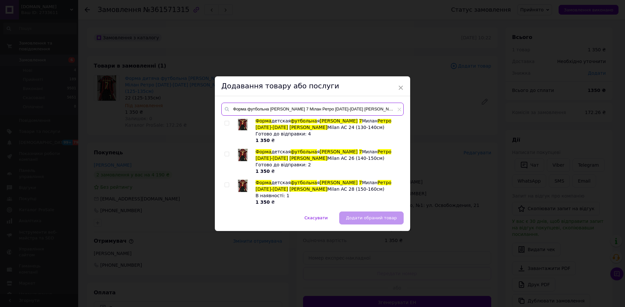
scroll to position [94, 0]
drag, startPoint x: 268, startPoint y: 109, endPoint x: 247, endPoint y: 108, distance: 21.2
click at [247, 108] on input "Форма футбольна [PERSON_NAME] 7 Мілан Ретро [DATE]-[DATE] [PERSON_NAME]" at bounding box center [312, 109] width 182 height 13
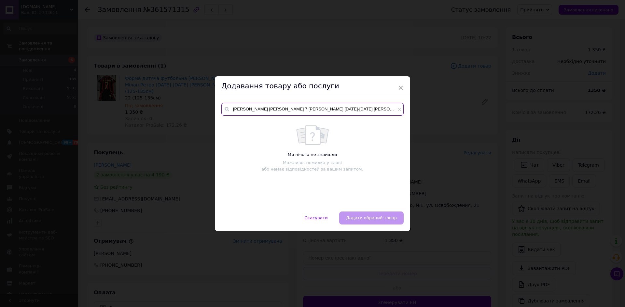
scroll to position [0, 0]
drag, startPoint x: 293, startPoint y: 108, endPoint x: 389, endPoint y: 89, distance: 97.3
click at [389, 89] on div "× Додавання товару або послуги Форма лонгслив [PERSON_NAME] 7 [PERSON_NAME] [DA…" at bounding box center [312, 153] width 195 height 155
drag, startPoint x: 267, startPoint y: 110, endPoint x: 247, endPoint y: 111, distance: 20.2
click at [247, 111] on input "[PERSON_NAME] 7" at bounding box center [312, 109] width 182 height 13
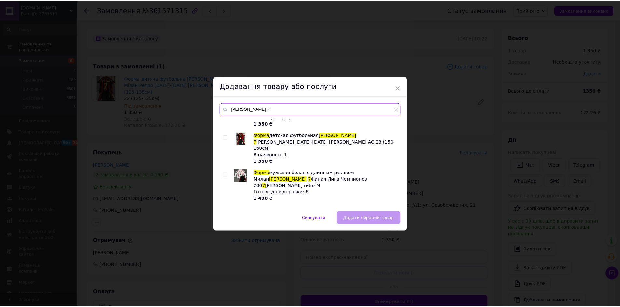
scroll to position [358, 0]
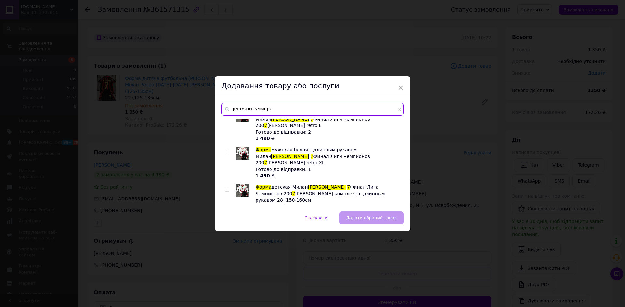
type input "[PERSON_NAME] 7"
click at [226, 188] on input "checkbox" at bounding box center [227, 190] width 4 height 4
checkbox input "true"
click at [359, 217] on span "Додати обраний товар" at bounding box center [371, 218] width 51 height 5
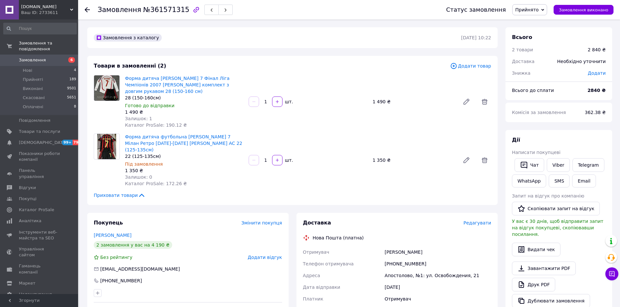
click at [399, 258] on div "[PHONE_NUMBER]" at bounding box center [437, 264] width 109 height 12
copy div "[PHONE_NUMBER]"
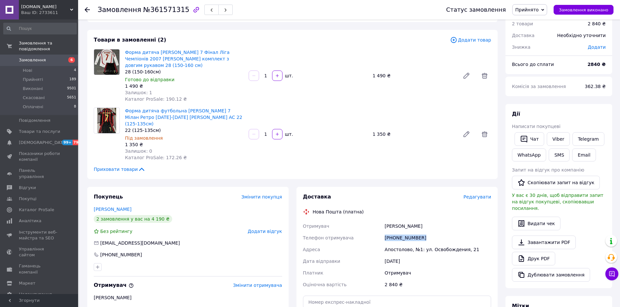
scroll to position [65, 0]
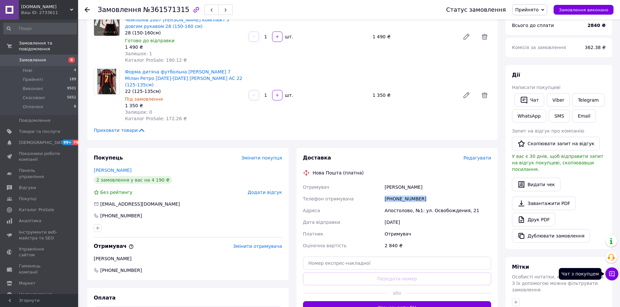
click at [615, 275] on icon at bounding box center [611, 274] width 7 height 7
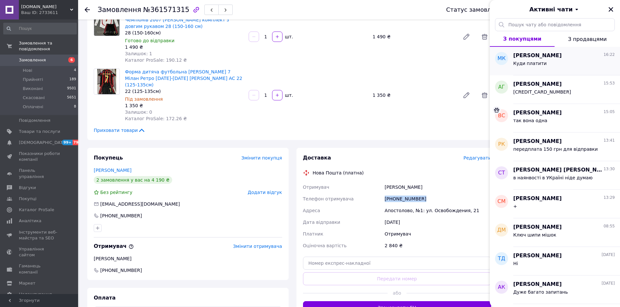
click at [532, 62] on span "Куди платити" at bounding box center [530, 63] width 34 height 5
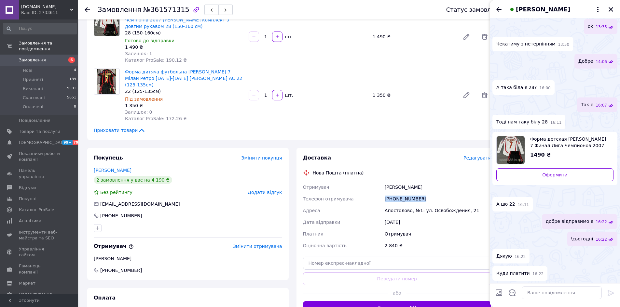
scroll to position [725, 0]
click at [548, 292] on textarea at bounding box center [562, 293] width 80 height 13
paste textarea "[CREDIT_CARD_NUMBER] укрсиббанк [PERSON_NAME] коментарів в призначенні платежу."
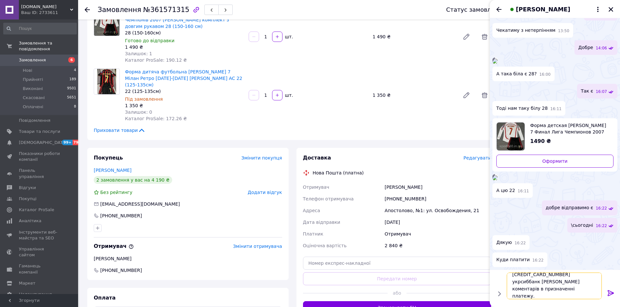
scroll to position [5, 0]
click at [532, 273] on div "[CREDIT_CARD_NUMBER] укрсиббанк [PERSON_NAME] коментарів в призначенні платежу.…" at bounding box center [555, 286] width 98 height 32
click at [531, 276] on textarea "[CREDIT_CARD_NUMBER] укрсиббанк [PERSON_NAME] коментарів в призначенні платежу." at bounding box center [555, 286] width 93 height 27
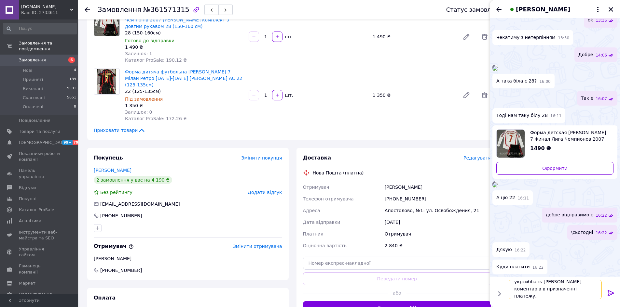
type textarea "укрсиббанк [PERSON_NAME] коментарів в призначенні платежу."
click at [609, 292] on icon at bounding box center [611, 294] width 8 height 8
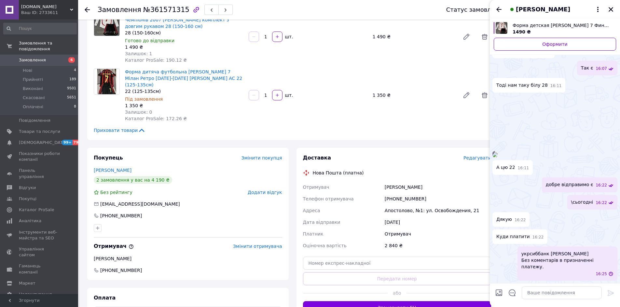
scroll to position [755, 0]
click at [552, 296] on textarea at bounding box center [562, 293] width 80 height 13
paste textarea "[CREDIT_CARD_NUMBER]"
type textarea "[CREDIT_CARD_NUMBER]"
click at [610, 293] on icon at bounding box center [610, 294] width 6 height 6
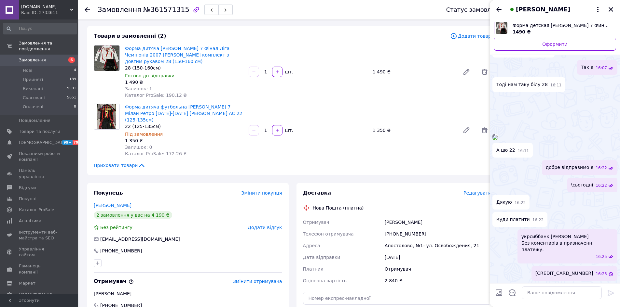
scroll to position [65, 0]
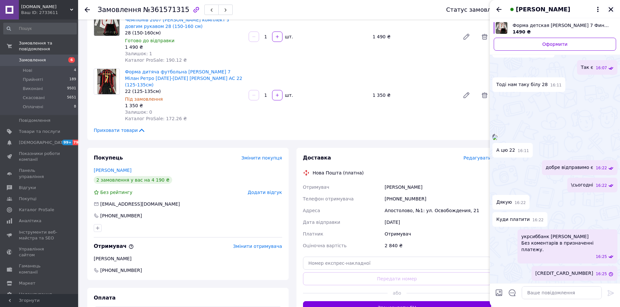
click at [611, 9] on icon "Закрити" at bounding box center [610, 9] width 5 height 5
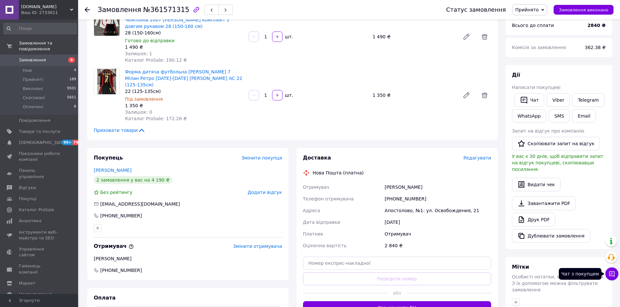
click at [615, 273] on icon at bounding box center [611, 274] width 7 height 7
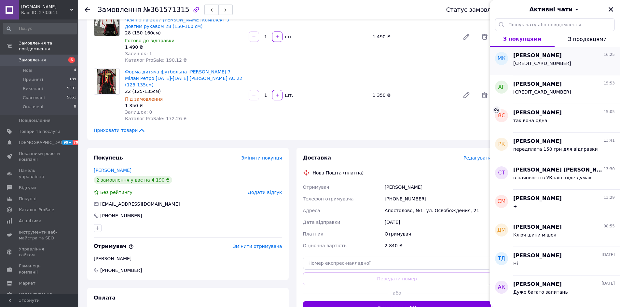
click at [543, 60] on div "[CREDIT_CARD_NUMBER]" at bounding box center [564, 65] width 102 height 10
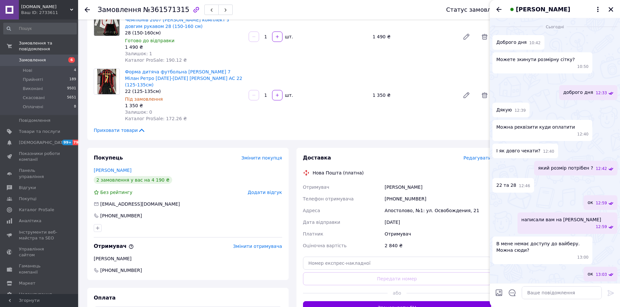
scroll to position [732, 0]
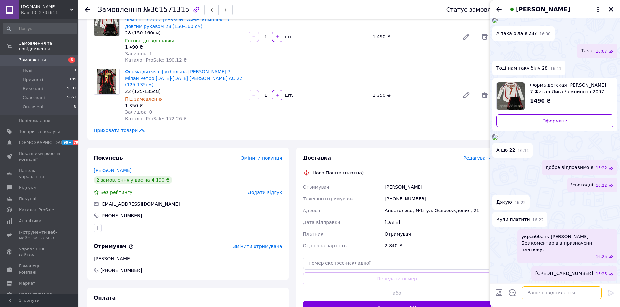
click at [547, 296] on textarea at bounding box center [562, 293] width 80 height 13
type textarea "2840 грн"
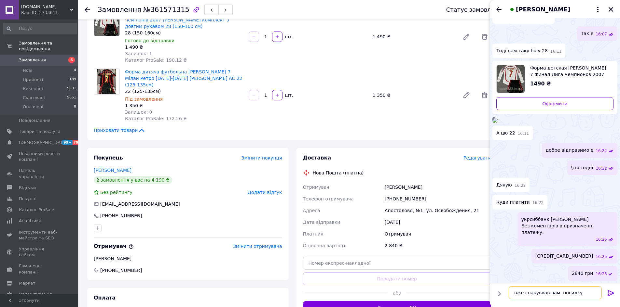
type textarea "вже спакуввав вам посилкуу"
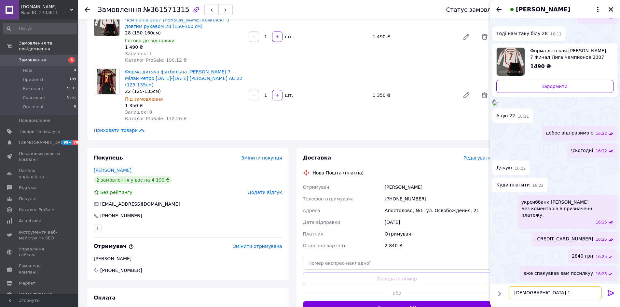
type textarea "[DEMOGRAPHIC_DATA] 1"
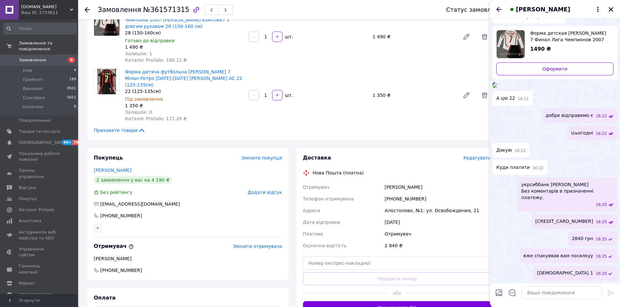
click at [610, 8] on icon "Закрити" at bounding box center [611, 10] width 6 height 6
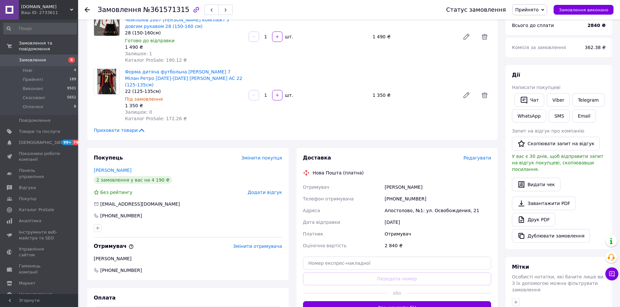
click at [409, 193] on div "[PHONE_NUMBER]" at bounding box center [437, 199] width 109 height 12
click at [407, 193] on div "[PHONE_NUMBER]" at bounding box center [437, 199] width 109 height 12
copy div "[PHONE_NUMBER]"
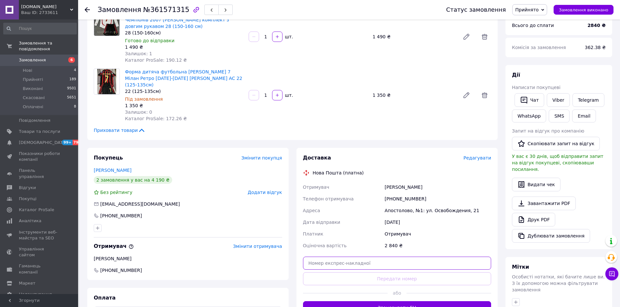
click at [375, 257] on input "text" at bounding box center [397, 263] width 188 height 13
paste input "[PHONE_NUMBER]"
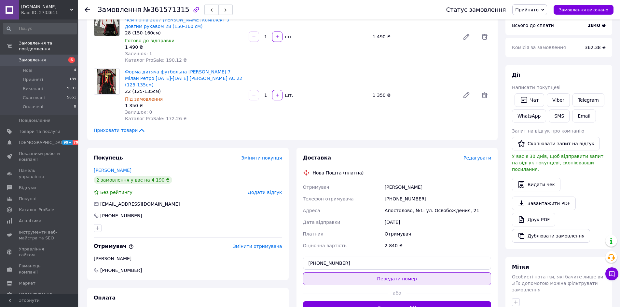
click at [379, 273] on button "Передати номер" at bounding box center [397, 279] width 188 height 13
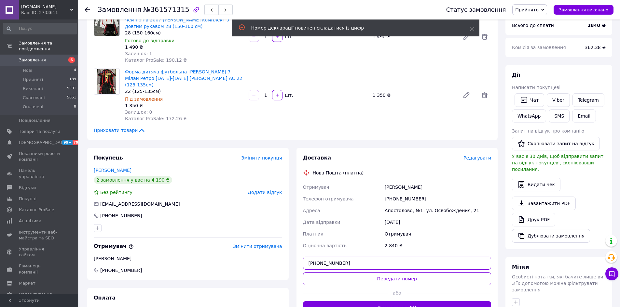
click at [333, 262] on input "[PHONE_NUMBER]" at bounding box center [397, 263] width 188 height 13
click at [331, 259] on input "[PHONE_NUMBER]" at bounding box center [397, 263] width 188 height 13
paste input "20451247339946"
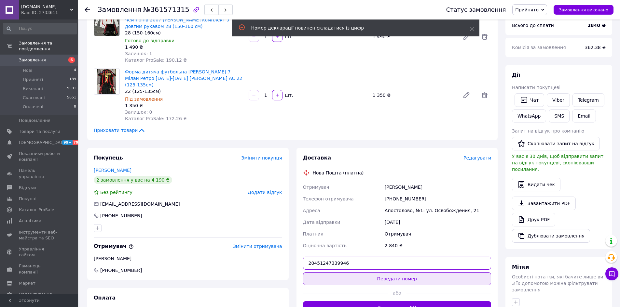
type input "20451247339946"
click at [345, 273] on button "Передати номер" at bounding box center [397, 279] width 188 height 13
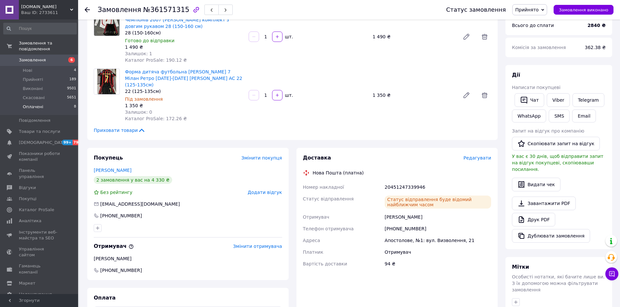
click at [55, 102] on li "Оплачені 8" at bounding box center [40, 108] width 80 height 12
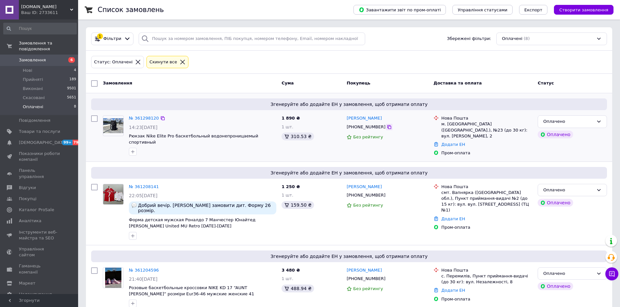
click at [387, 126] on icon at bounding box center [389, 127] width 5 height 5
click at [228, 231] on div at bounding box center [203, 236] width 150 height 10
click at [387, 129] on icon at bounding box center [389, 127] width 5 height 5
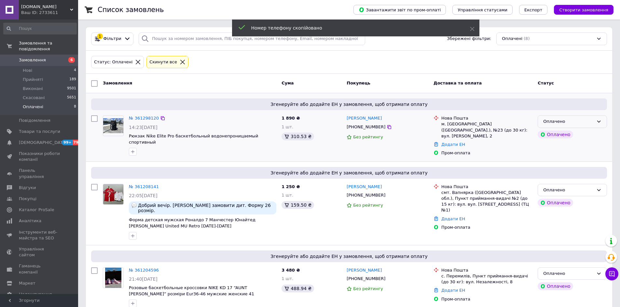
click at [572, 118] on div "Оплачено" at bounding box center [572, 122] width 69 height 13
click at [571, 136] on li "Прийнято" at bounding box center [572, 136] width 69 height 12
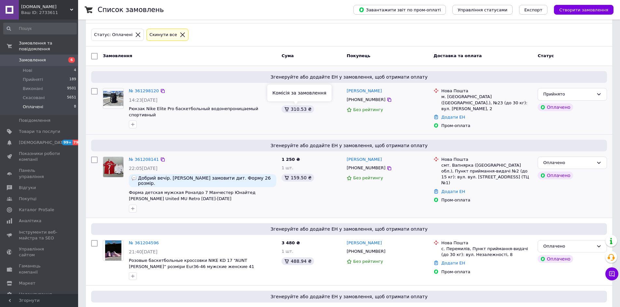
scroll to position [65, 0]
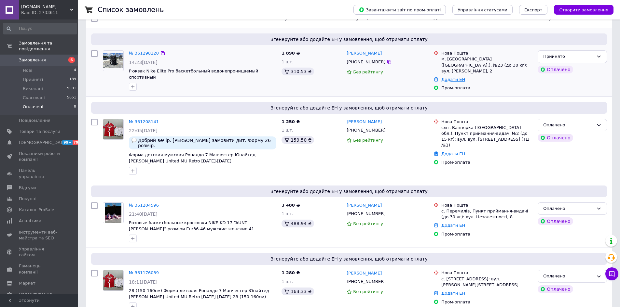
click at [452, 77] on link "Додати ЕН" at bounding box center [453, 79] width 24 height 5
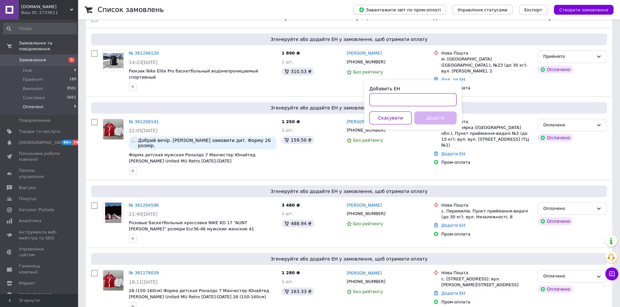
click at [432, 103] on input "Добавить ЕН" at bounding box center [412, 99] width 87 height 13
paste input "20451247344237"
type input "20451247344237"
click at [435, 117] on button "Додати" at bounding box center [435, 118] width 42 height 13
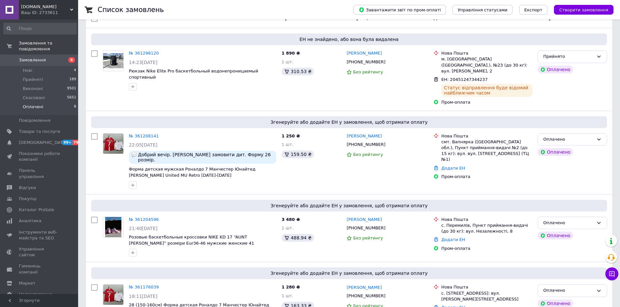
drag, startPoint x: 90, startPoint y: 159, endPoint x: 83, endPoint y: 150, distance: 11.8
click at [90, 158] on div at bounding box center [95, 161] width 12 height 61
click at [51, 129] on span "Товари та послуги" at bounding box center [39, 132] width 41 height 6
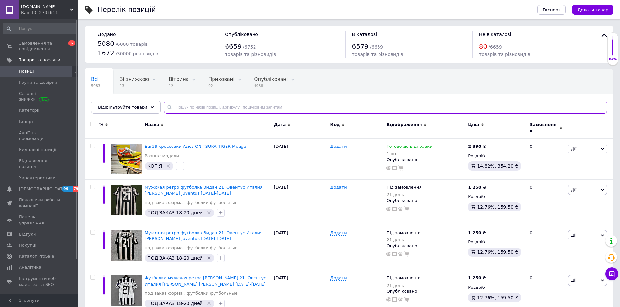
click at [203, 109] on input "text" at bounding box center [385, 107] width 443 height 13
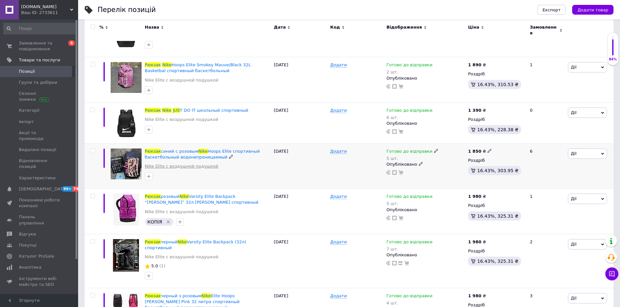
scroll to position [228, 0]
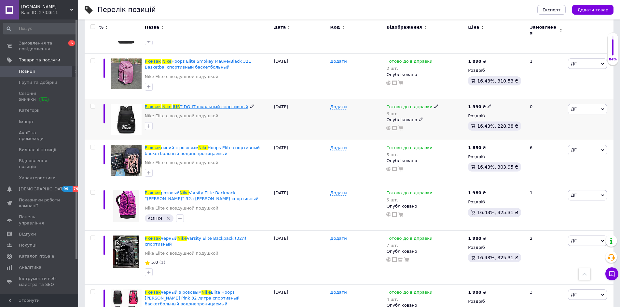
type input "рюкзак nike jus"
click at [184, 104] on span "T DO IT школьный спортивный" at bounding box center [214, 106] width 68 height 5
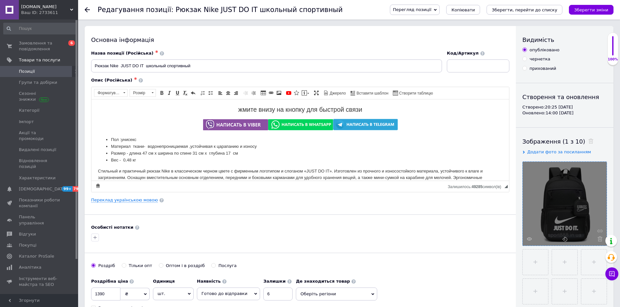
click at [529, 236] on div at bounding box center [565, 204] width 84 height 84
click at [530, 238] on use at bounding box center [529, 239] width 5 height 3
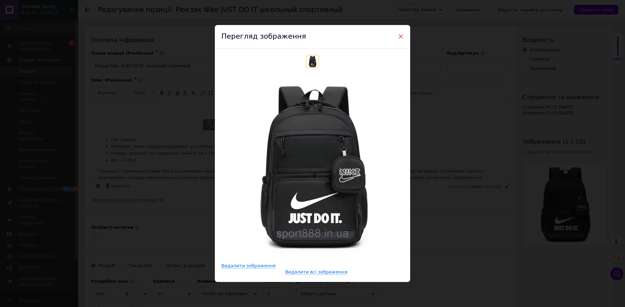
click at [400, 37] on span "×" at bounding box center [401, 36] width 6 height 11
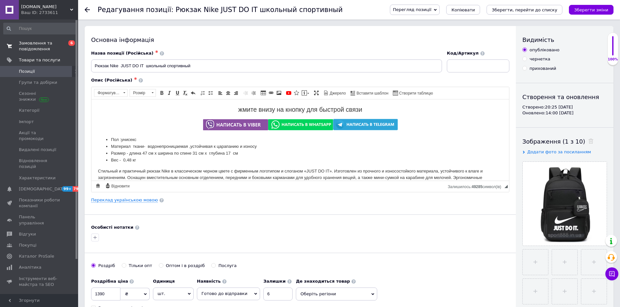
click at [32, 49] on span "Замовлення та повідомлення" at bounding box center [39, 46] width 41 height 12
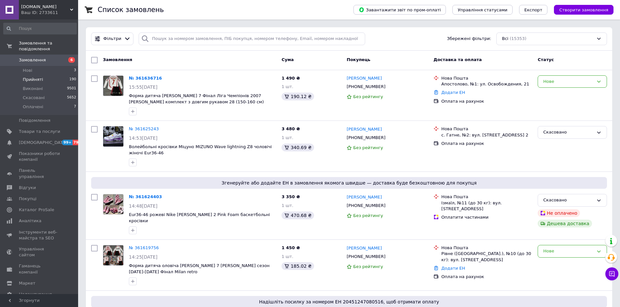
click at [48, 75] on li "Прийняті 190" at bounding box center [40, 79] width 80 height 9
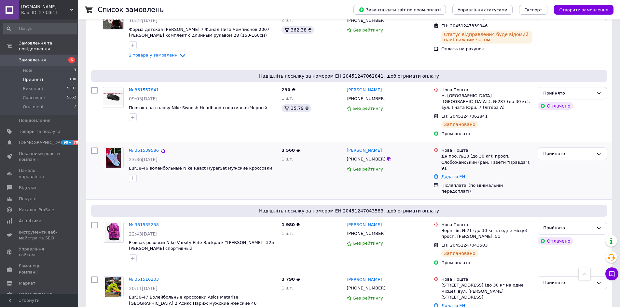
scroll to position [390, 0]
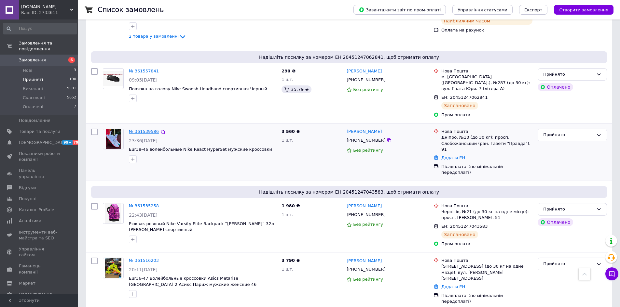
click at [142, 129] on link "№ 361539586" at bounding box center [144, 131] width 30 height 5
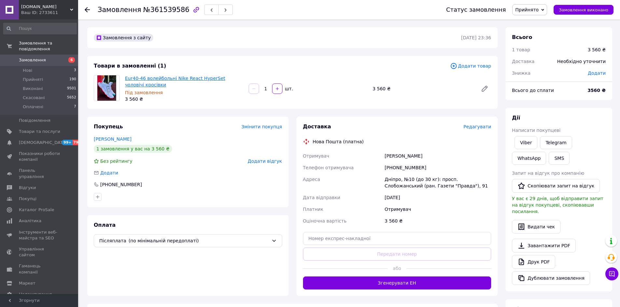
click at [182, 78] on link "Eur40-46 волейбольні Nike React HyperSet чоловічі кросівки" at bounding box center [175, 82] width 100 height 12
click at [158, 78] on link "Eur40-46 волейбольні Nike React HyperSet чоловічі кросівки" at bounding box center [175, 82] width 100 height 12
click at [42, 57] on span "Замовлення" at bounding box center [32, 60] width 27 height 6
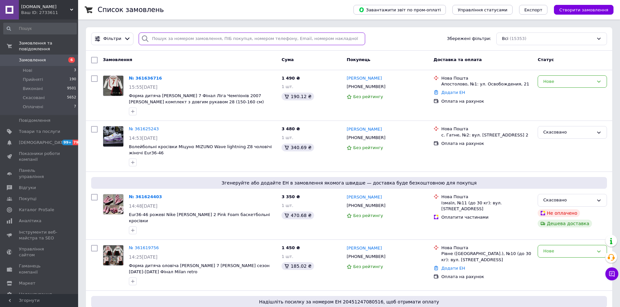
click at [169, 42] on input "search" at bounding box center [252, 39] width 226 height 13
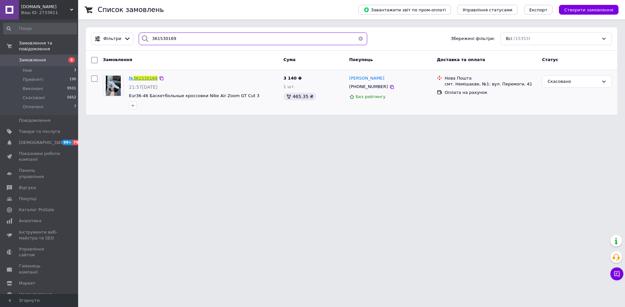
type input "361530169"
click at [142, 78] on span "361530169" at bounding box center [145, 78] width 24 height 5
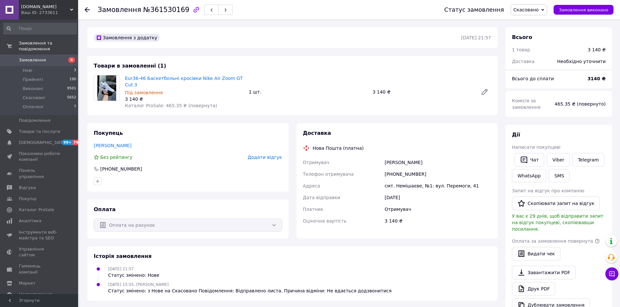
click at [407, 169] on div "[PHONE_NUMBER]" at bounding box center [437, 175] width 109 height 12
copy div "[PHONE_NUMBER]"
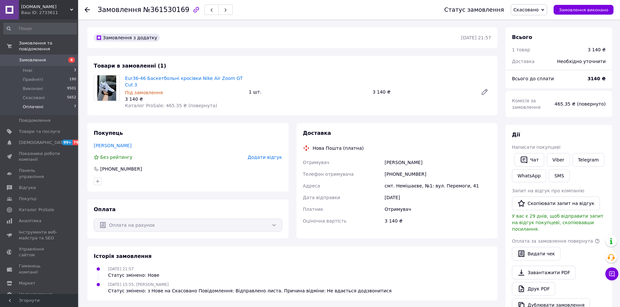
click at [46, 102] on li "Оплачені 7" at bounding box center [40, 108] width 80 height 12
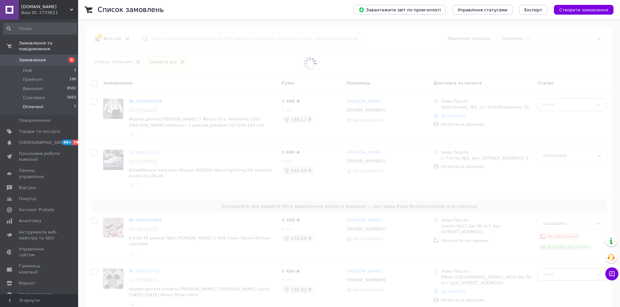
click at [85, 158] on span at bounding box center [310, 153] width 620 height 307
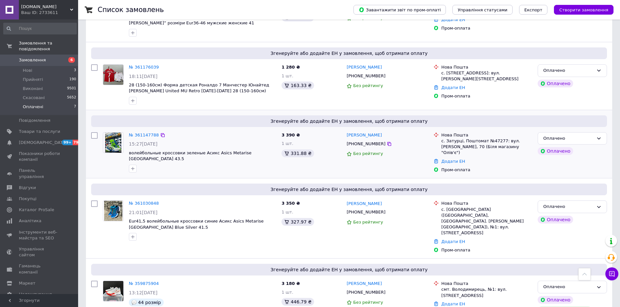
scroll to position [105, 0]
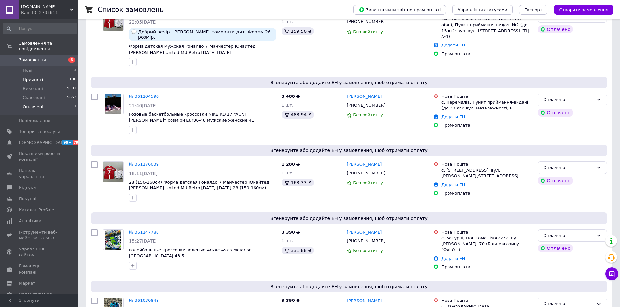
click at [42, 75] on li "Прийняті 190" at bounding box center [40, 79] width 80 height 9
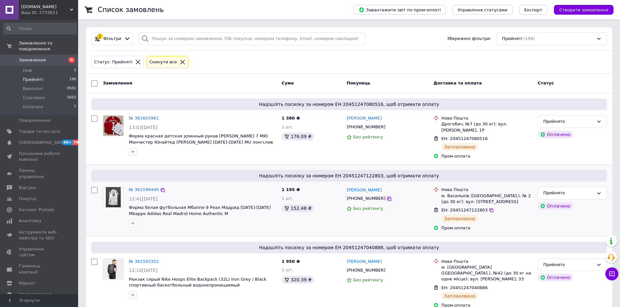
click at [387, 200] on icon at bounding box center [389, 199] width 5 height 5
click at [49, 66] on li "Нові 3" at bounding box center [40, 70] width 80 height 9
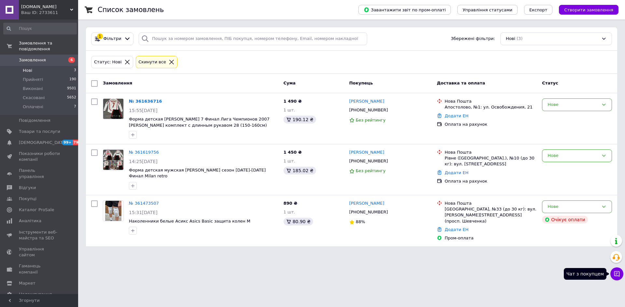
click at [617, 278] on button "Чат з покупцем" at bounding box center [616, 274] width 13 height 13
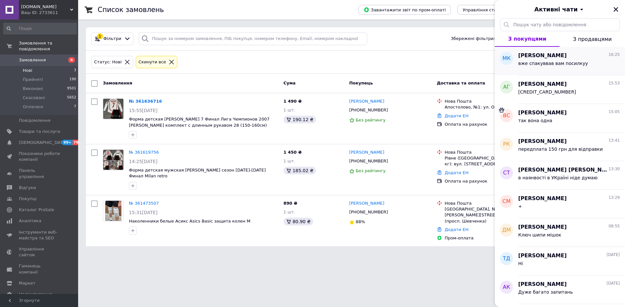
click at [547, 68] on div "вже спакуввав вам посилкуу" at bounding box center [553, 65] width 70 height 9
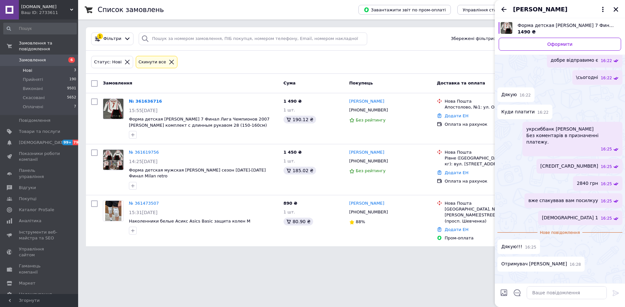
scroll to position [680, 0]
click at [549, 295] on textarea at bounding box center [566, 293] width 80 height 13
type textarea "так дякую"
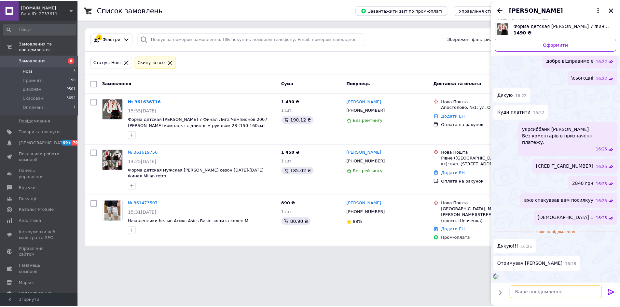
scroll to position [686, 0]
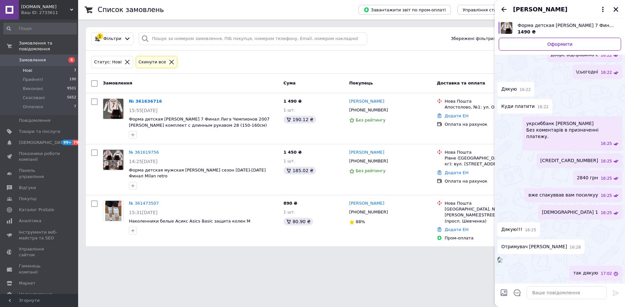
click at [616, 10] on icon "Закрити" at bounding box center [615, 9] width 5 height 5
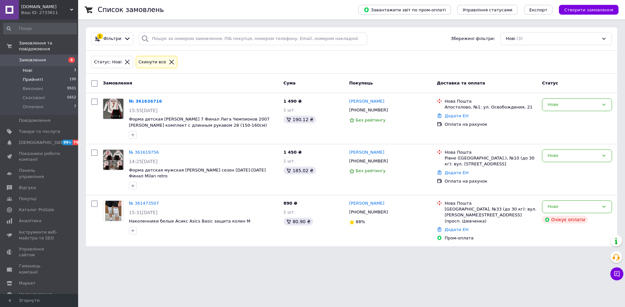
click at [39, 77] on span "Прийняті" at bounding box center [33, 80] width 20 height 6
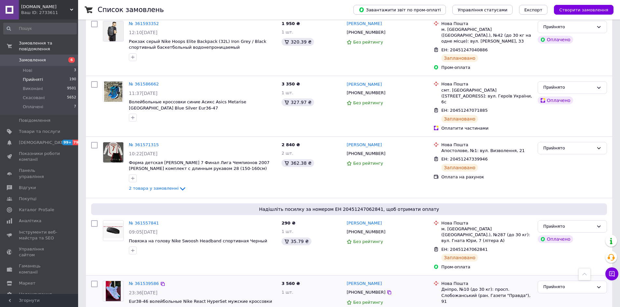
scroll to position [228, 0]
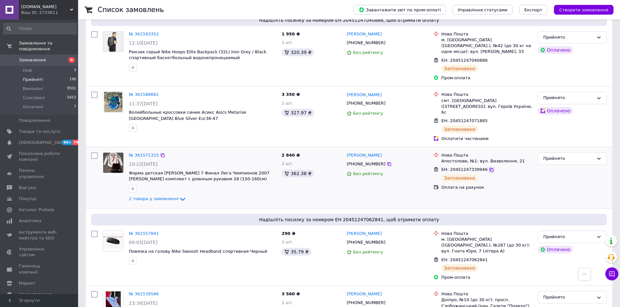
click at [489, 168] on icon at bounding box center [491, 170] width 4 height 4
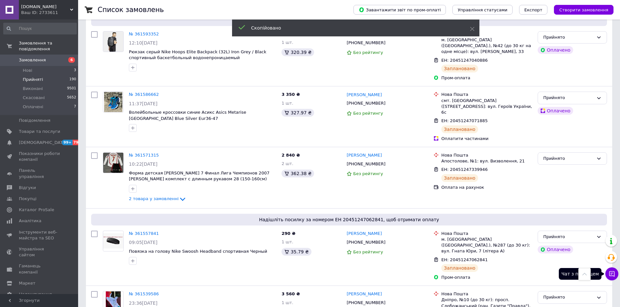
click at [614, 271] on icon at bounding box center [611, 274] width 7 height 7
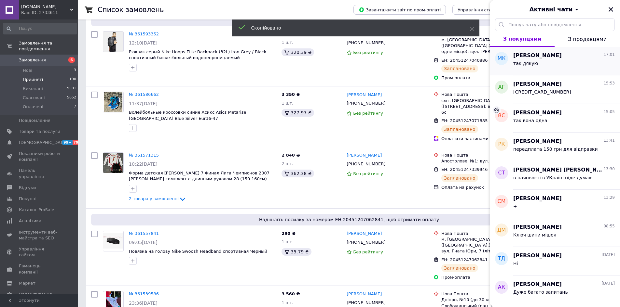
click at [540, 62] on div "так дякую" at bounding box center [564, 65] width 102 height 10
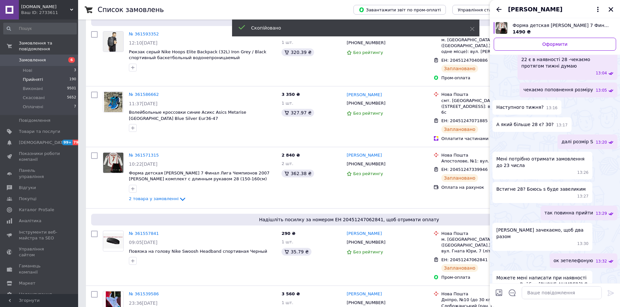
scroll to position [662, 0]
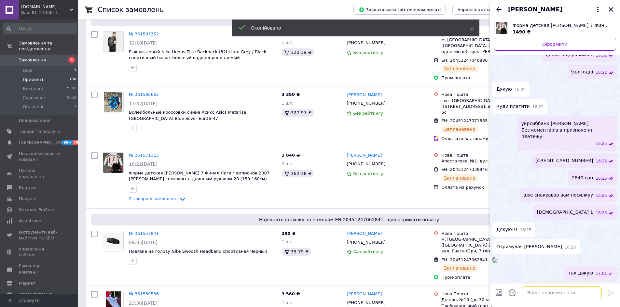
click at [544, 294] on textarea at bounding box center [562, 293] width 80 height 13
paste textarea "20451247339946"
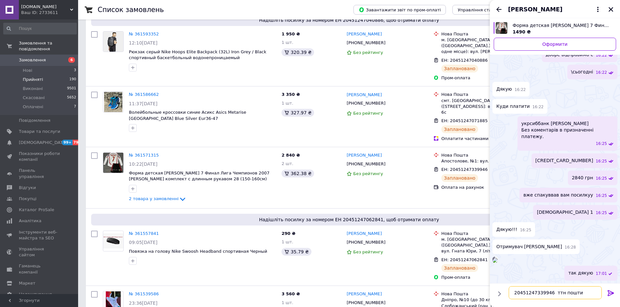
type textarea "20451247339946 ттн пошти"
click at [610, 296] on icon at bounding box center [611, 294] width 8 height 8
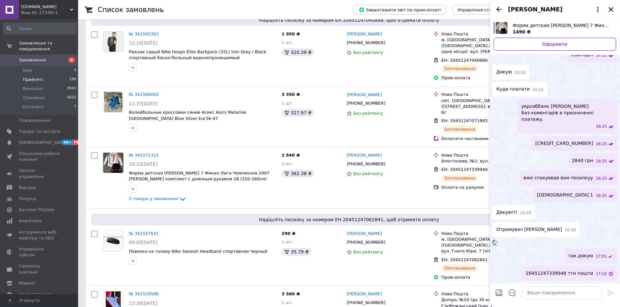
scroll to position [703, 0]
